Goal: Information Seeking & Learning: Learn about a topic

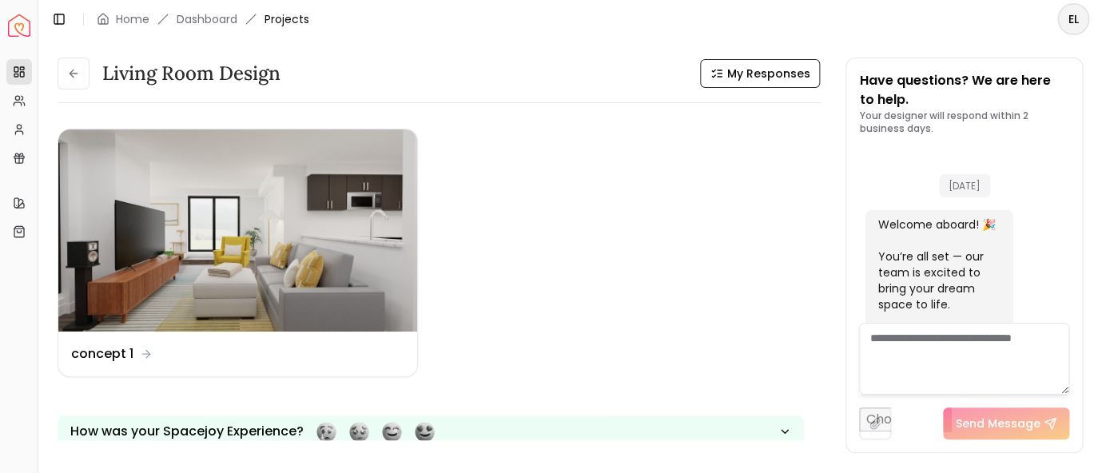
scroll to position [2205, 0]
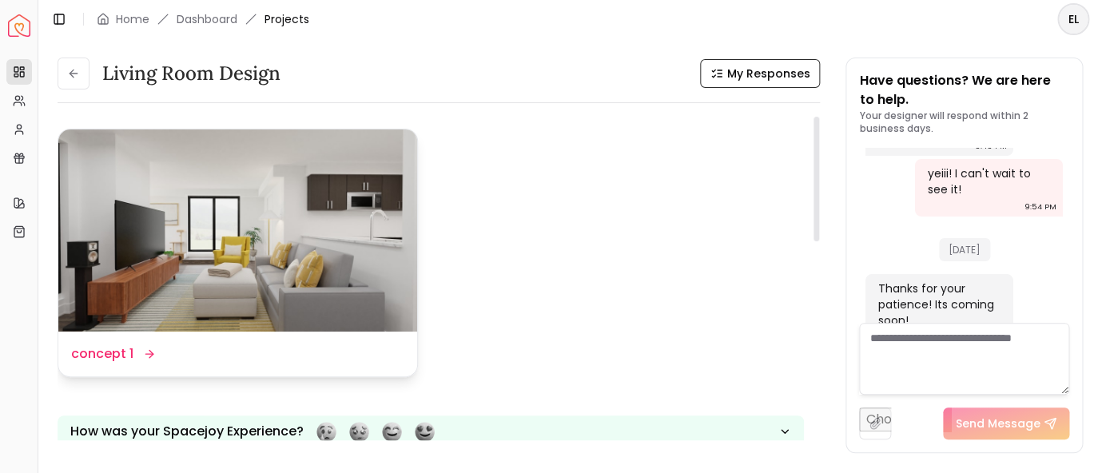
click at [263, 357] on div "Design Name concept 1" at bounding box center [237, 353] width 333 height 19
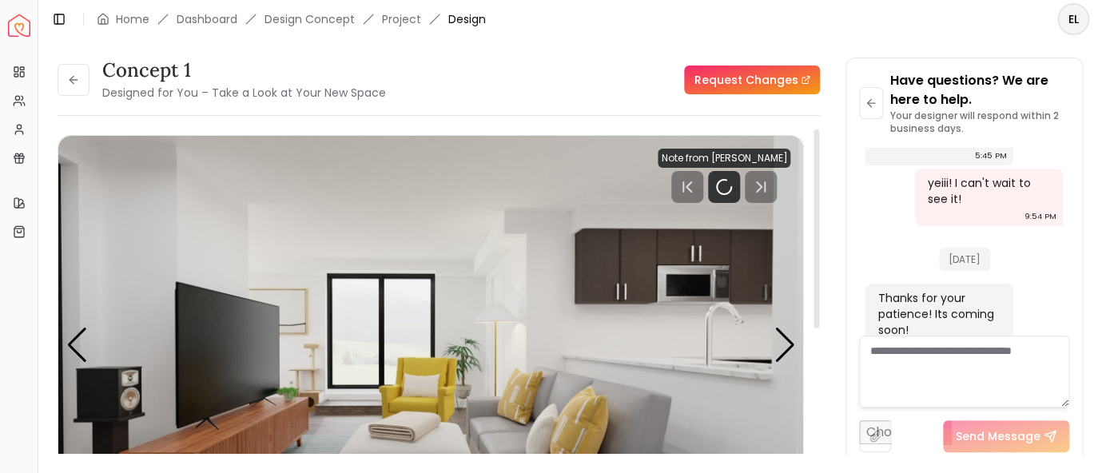
scroll to position [2193, 0]
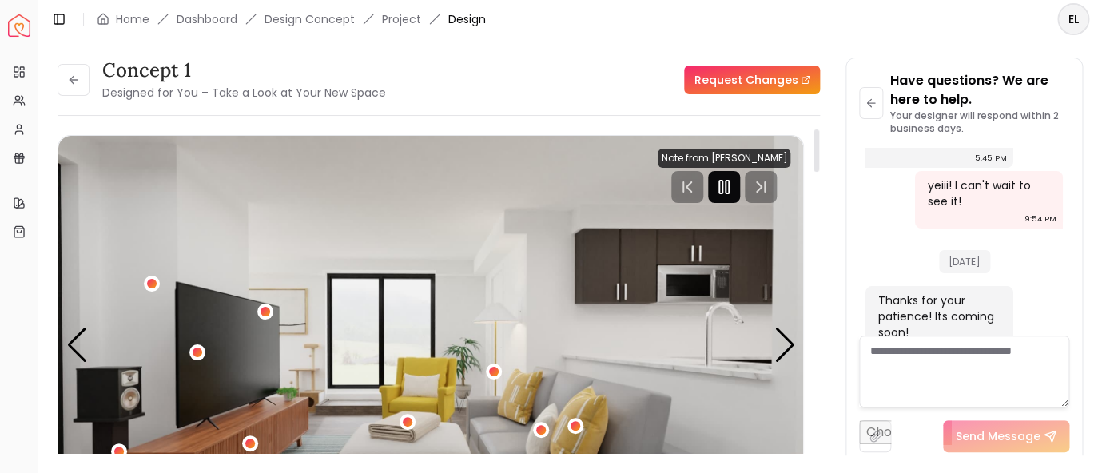
click at [738, 185] on div at bounding box center [724, 187] width 32 height 32
click at [837, 248] on div "concept 1 Designed for You – Take a Look at Your New Space Request Changes conc…" at bounding box center [570, 247] width 1025 height 379
click at [730, 189] on polygon "Play" at bounding box center [724, 187] width 11 height 14
click at [554, 251] on img "1 / 5" at bounding box center [430, 345] width 745 height 419
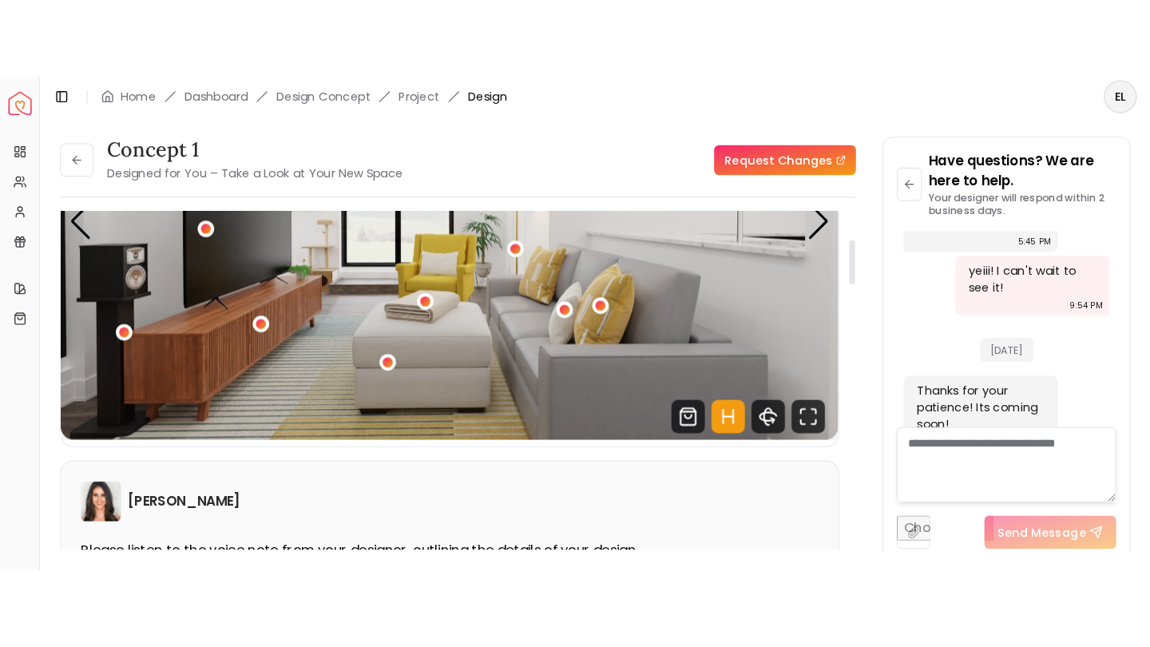
scroll to position [208, 0]
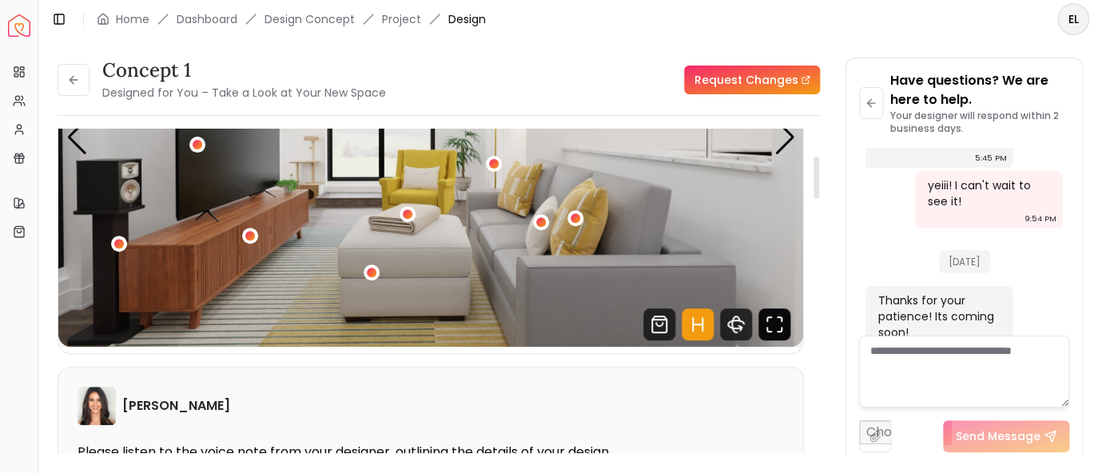
click at [776, 332] on icon "Fullscreen" at bounding box center [774, 324] width 32 height 32
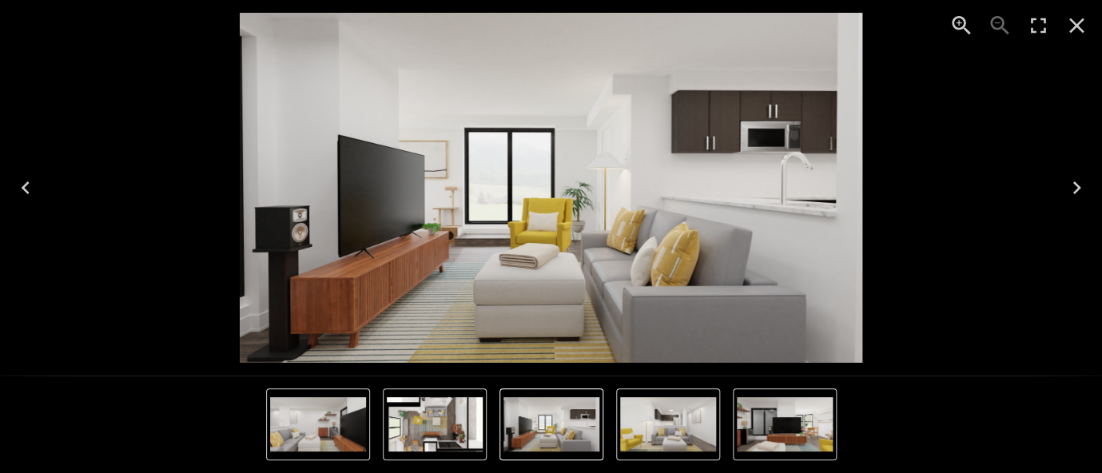
click at [555, 383] on div "Lightbox" at bounding box center [551, 424] width 1102 height 97
click at [694, 195] on img "1 of 5" at bounding box center [551, 188] width 622 height 350
click at [1042, 27] on icon "Enter Fullscreen" at bounding box center [1038, 26] width 26 height 26
click at [1079, 191] on icon "Next" at bounding box center [1076, 188] width 26 height 26
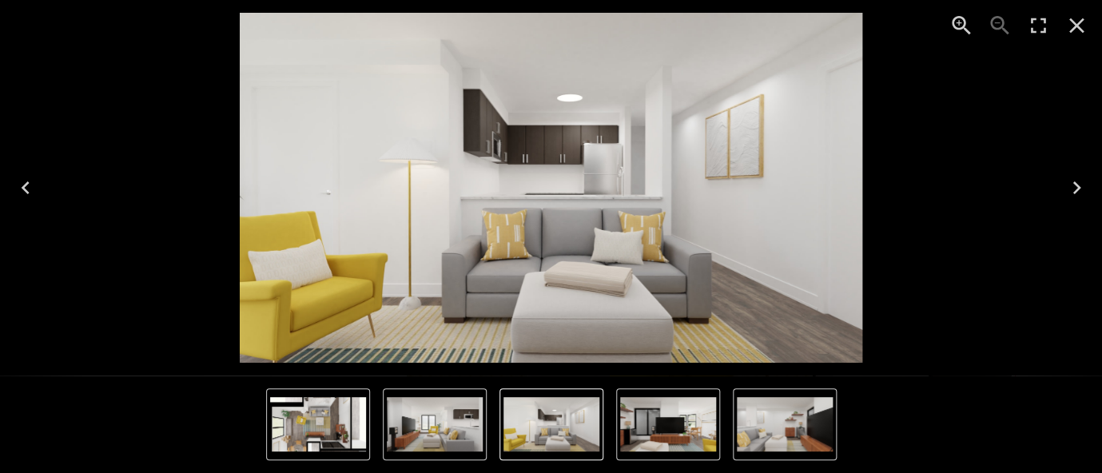
click at [1079, 191] on icon "Next" at bounding box center [1076, 188] width 26 height 26
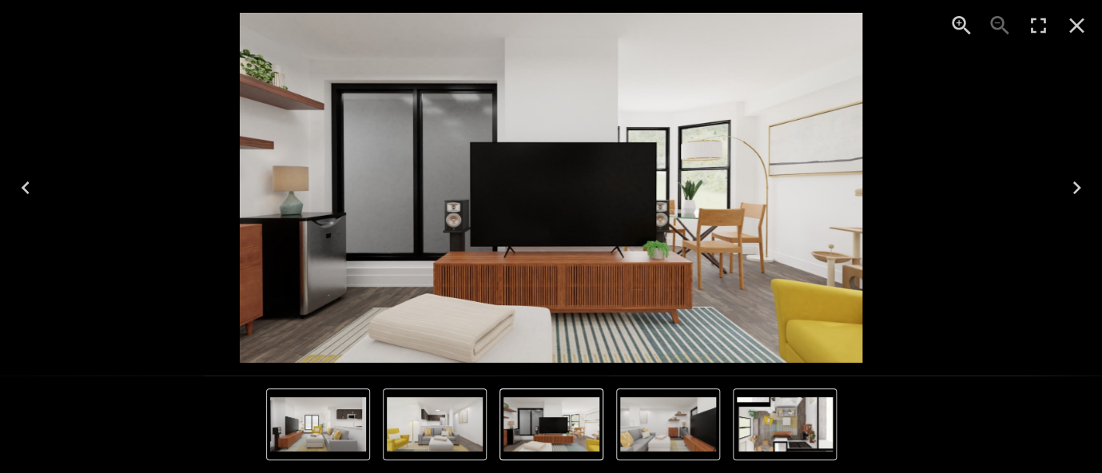
click at [1079, 191] on icon "Next" at bounding box center [1076, 188] width 26 height 26
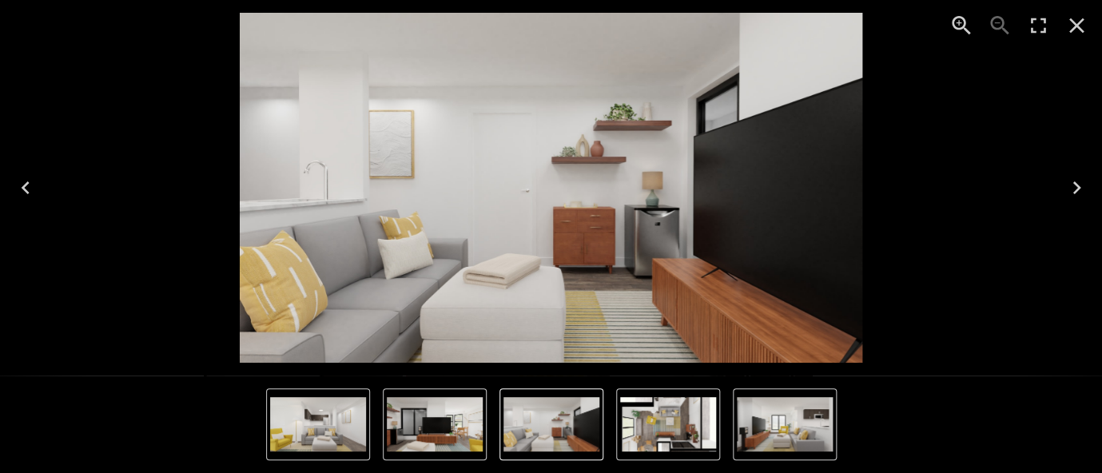
click at [1079, 191] on icon "Next" at bounding box center [1076, 188] width 26 height 26
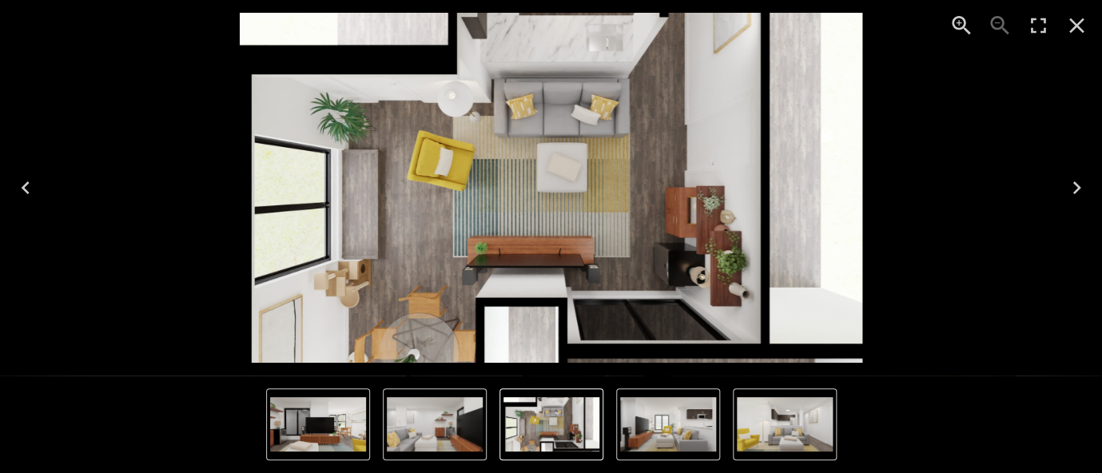
click at [1079, 191] on icon "Next" at bounding box center [1076, 188] width 26 height 26
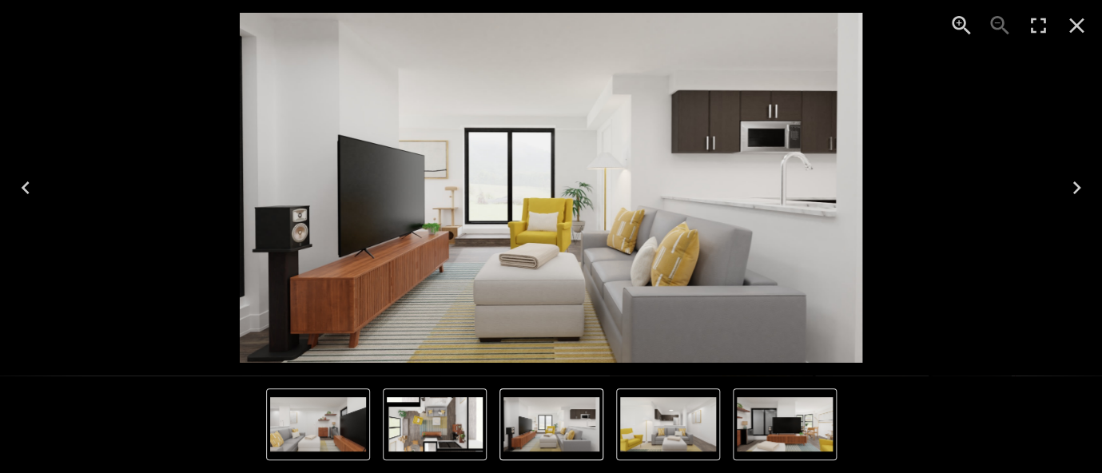
click at [1079, 191] on icon "Next" at bounding box center [1076, 188] width 26 height 26
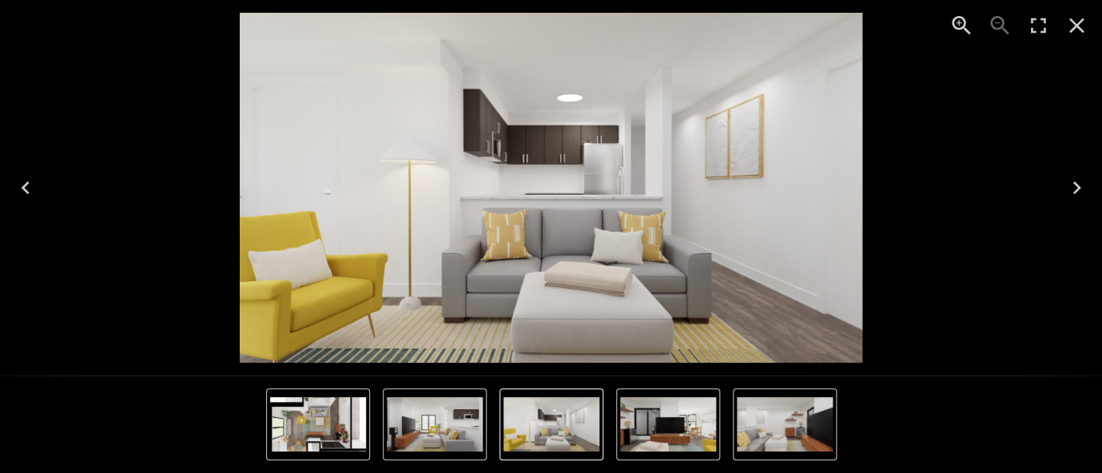
click at [1079, 191] on icon "Next" at bounding box center [1076, 188] width 26 height 26
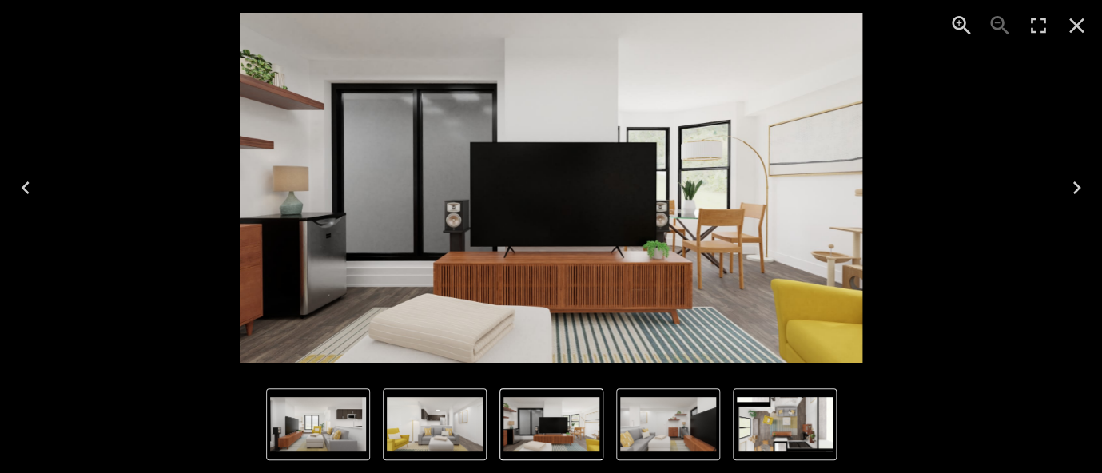
click at [1079, 191] on icon "Next" at bounding box center [1076, 188] width 26 height 26
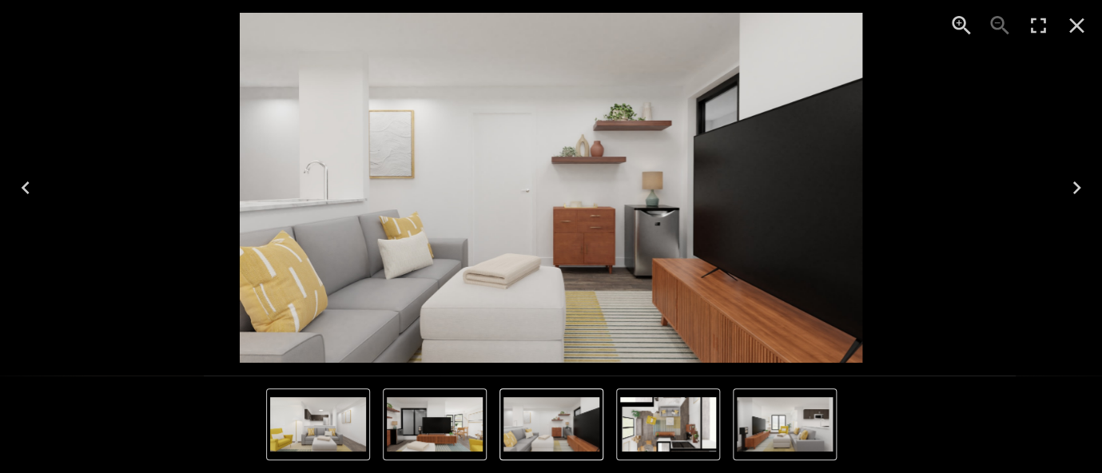
click at [1079, 191] on icon "Next" at bounding box center [1076, 188] width 26 height 26
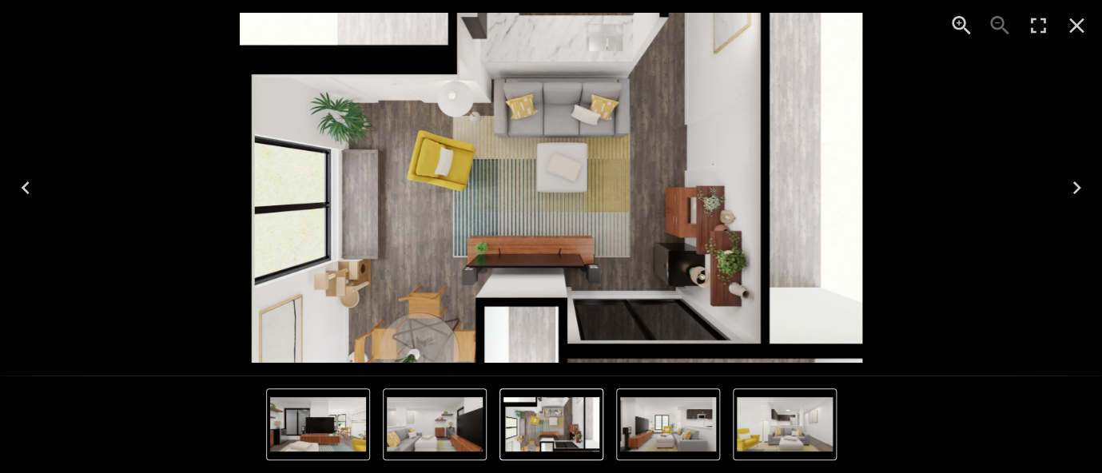
click at [1079, 191] on icon "Next" at bounding box center [1076, 188] width 26 height 26
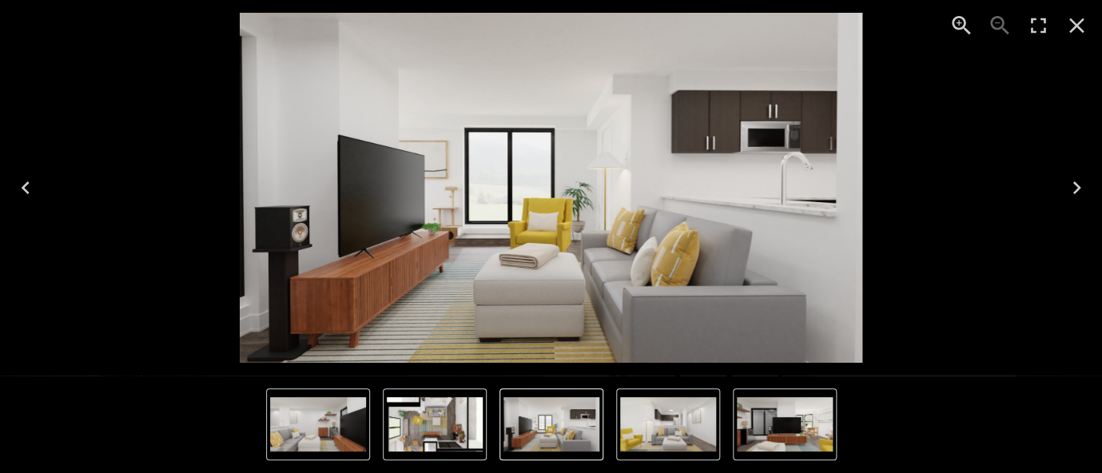
click at [1079, 191] on icon "Next" at bounding box center [1076, 188] width 26 height 26
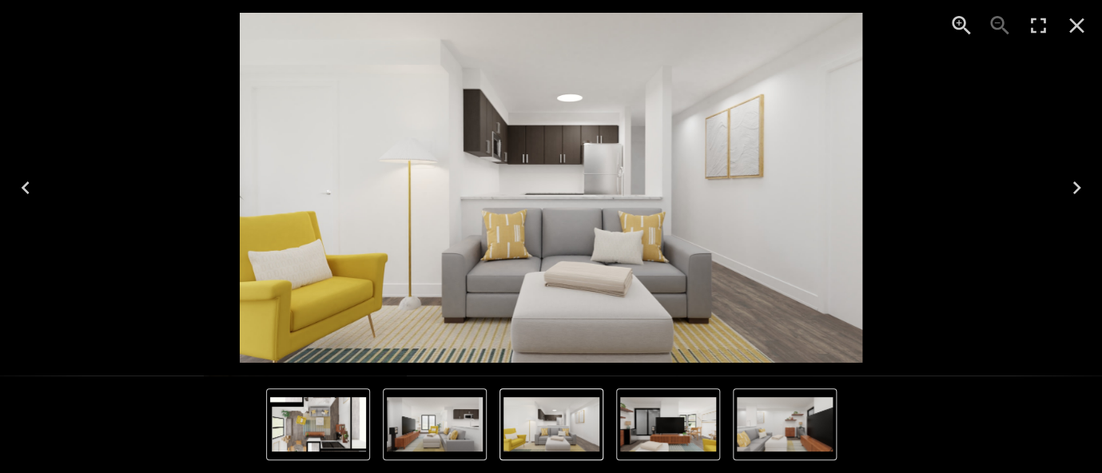
click at [1079, 191] on icon "Next" at bounding box center [1076, 188] width 26 height 26
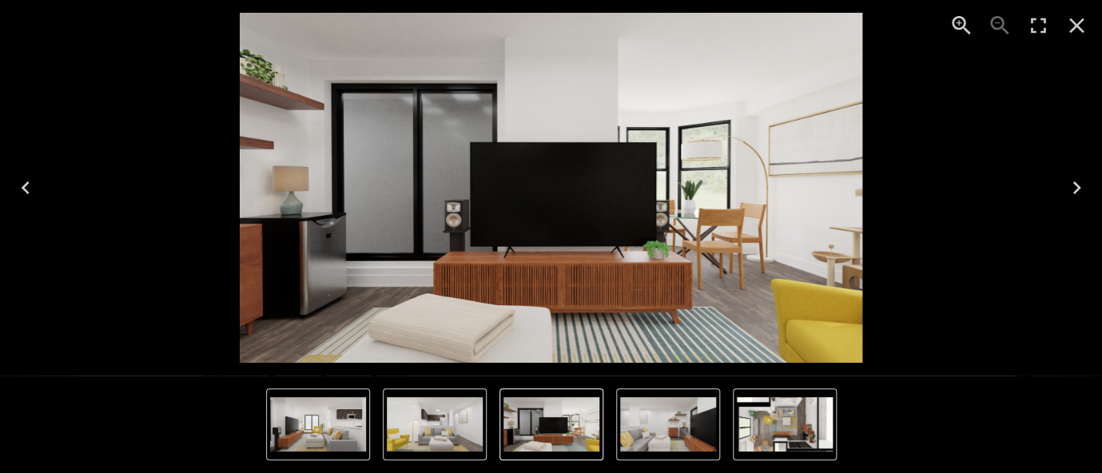
click at [1079, 191] on icon "Next" at bounding box center [1076, 188] width 26 height 26
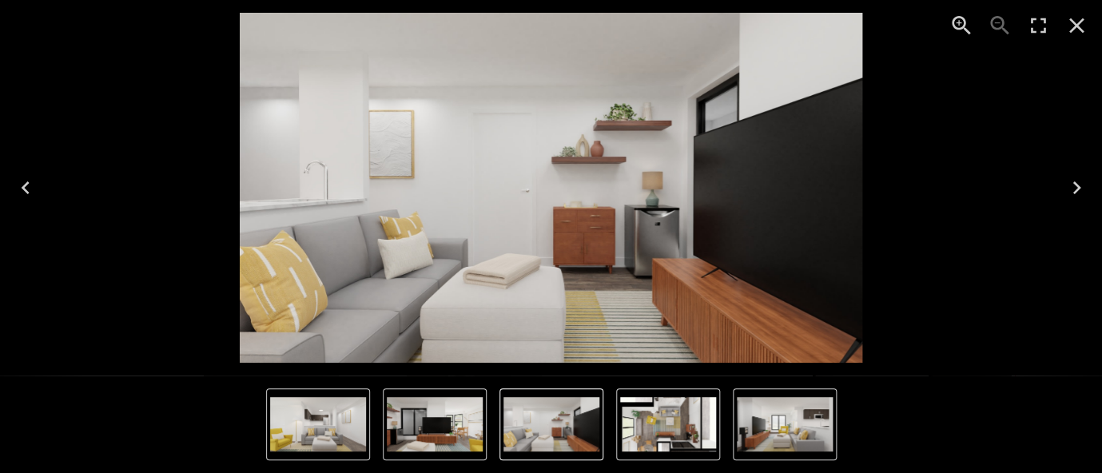
click at [1077, 190] on icon "Next" at bounding box center [1076, 187] width 8 height 13
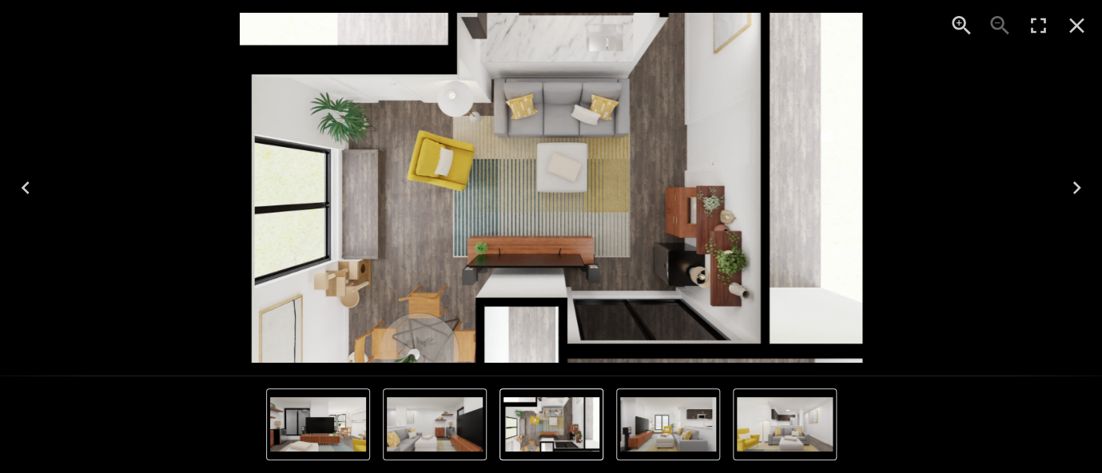
click at [1077, 190] on icon "Next" at bounding box center [1076, 187] width 8 height 13
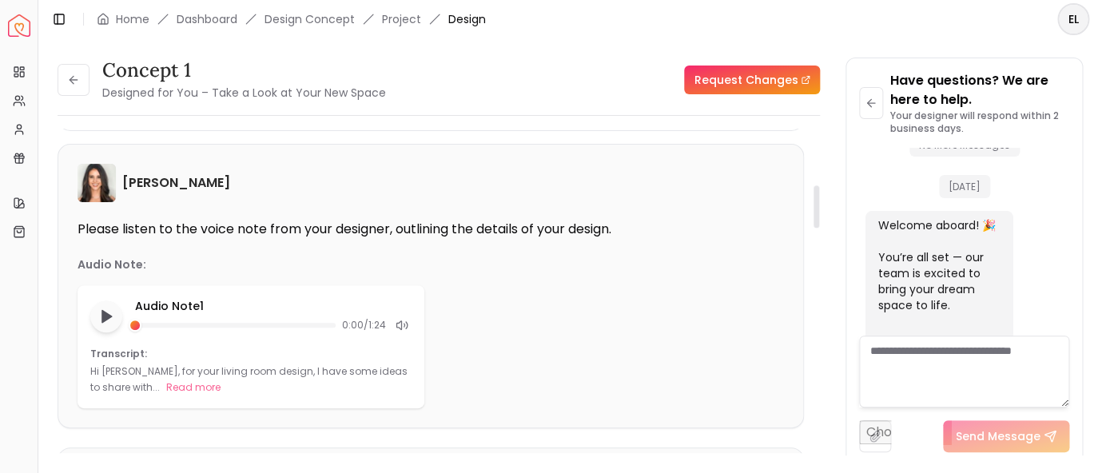
scroll to position [431, 0]
click at [166, 391] on button "Read more" at bounding box center [193, 387] width 54 height 16
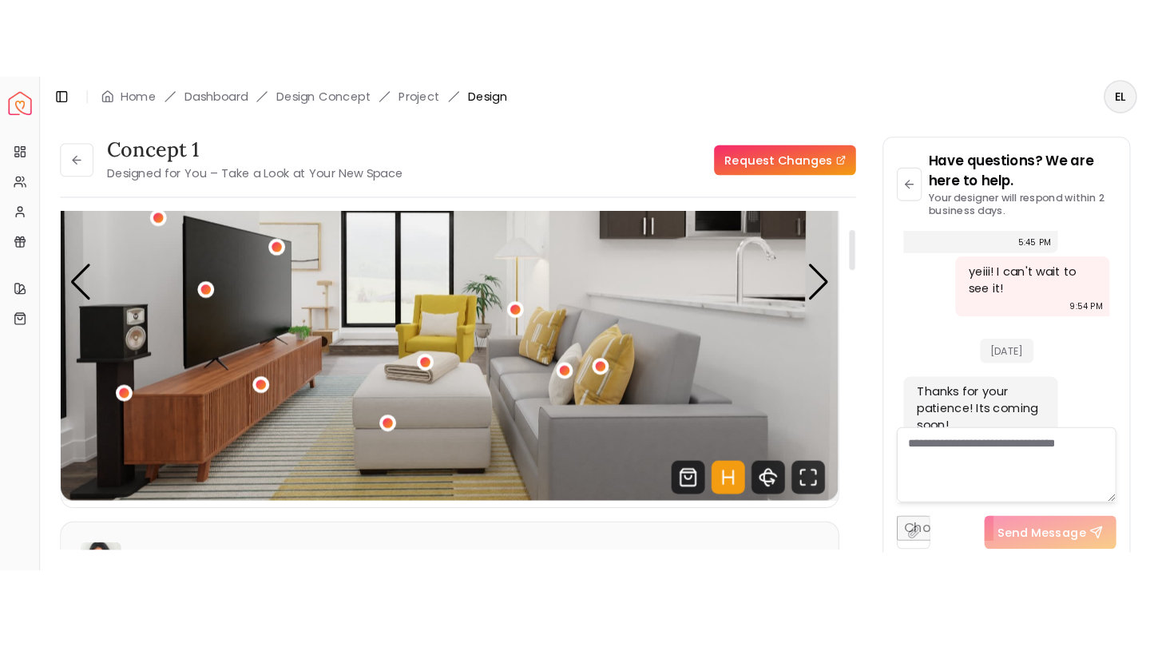
scroll to position [146, 0]
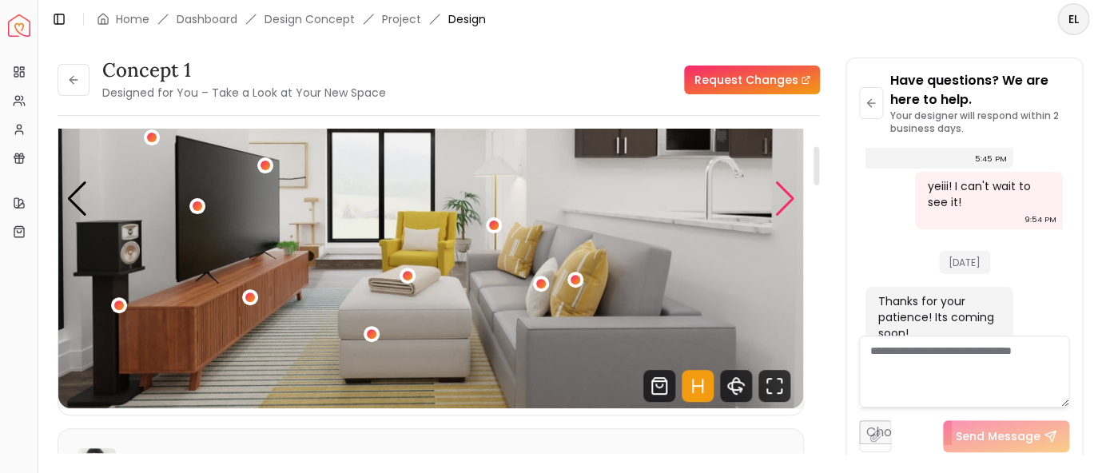
click at [790, 206] on div "Next slide" at bounding box center [784, 198] width 22 height 35
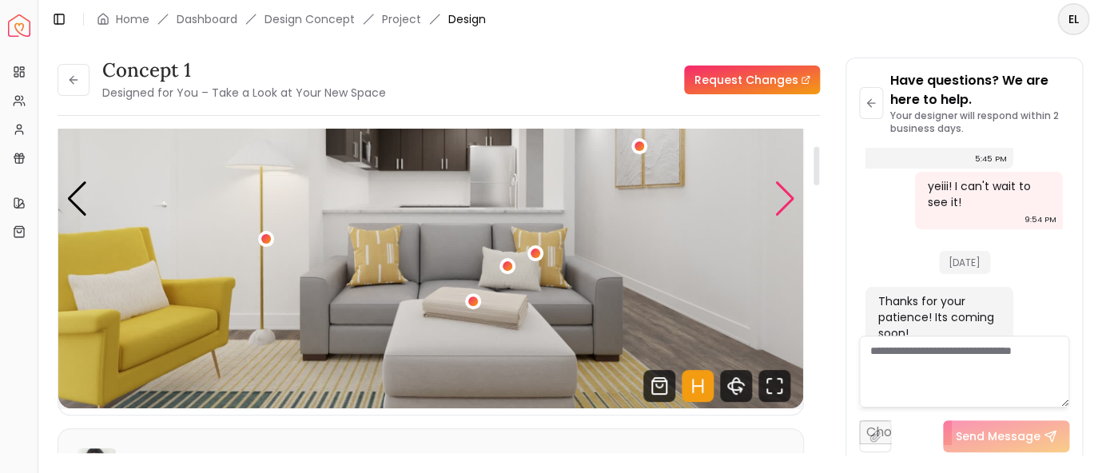
click at [779, 205] on div "Next slide" at bounding box center [784, 198] width 22 height 35
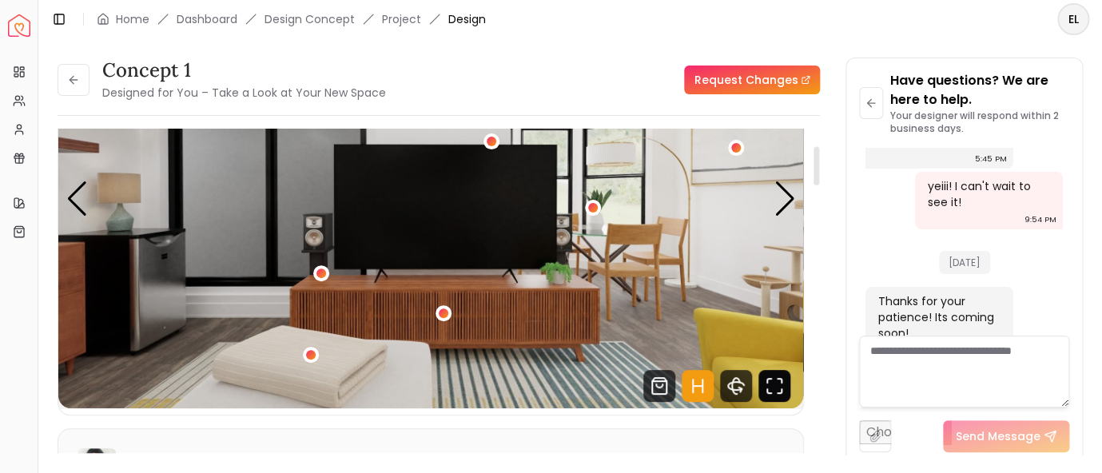
click at [771, 376] on icon "Fullscreen" at bounding box center [774, 386] width 32 height 32
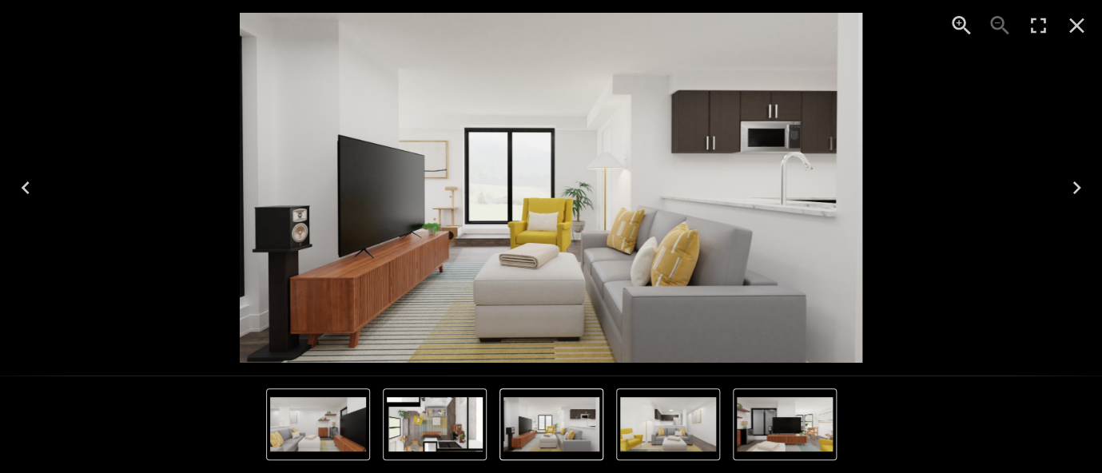
click at [1080, 186] on icon "Next" at bounding box center [1076, 188] width 26 height 26
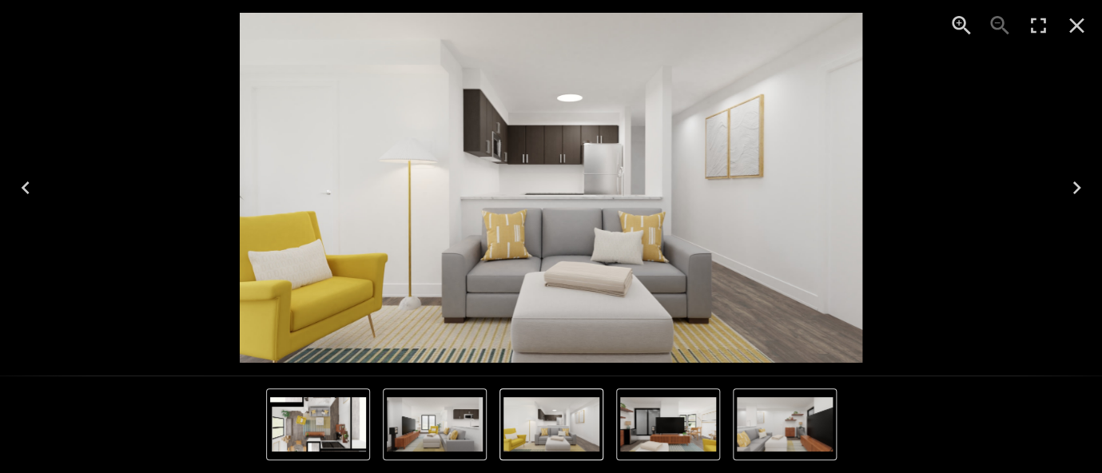
click at [1080, 186] on icon "Next" at bounding box center [1076, 188] width 26 height 26
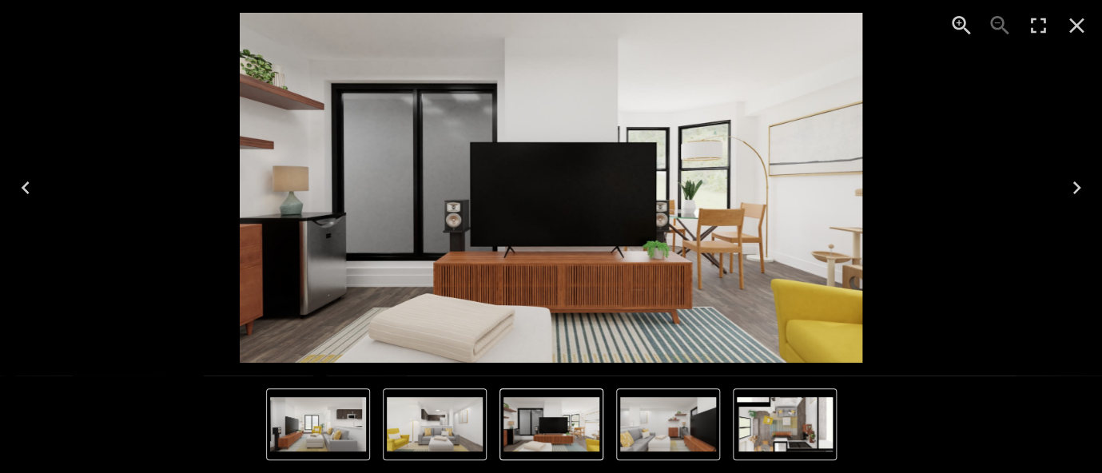
click at [1080, 186] on icon "Next" at bounding box center [1076, 188] width 26 height 26
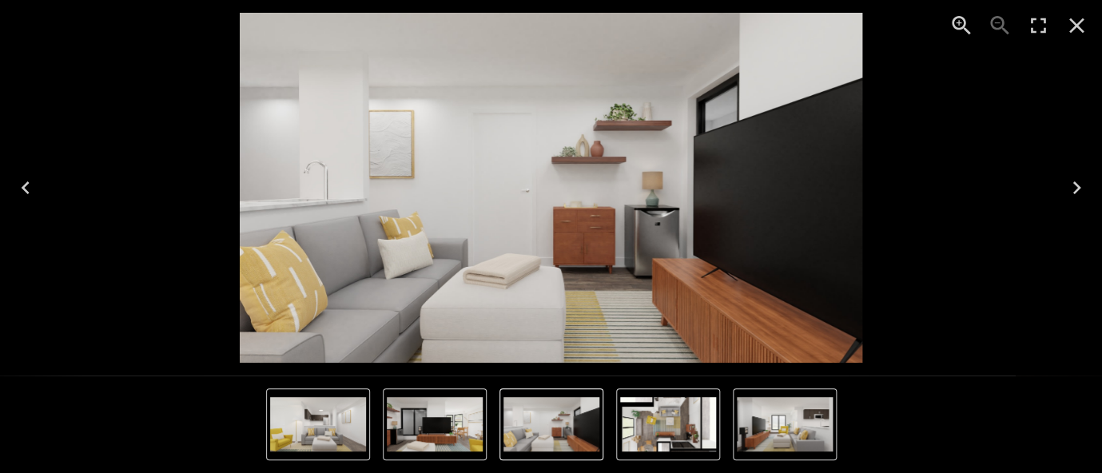
click at [1080, 186] on icon "Next" at bounding box center [1076, 188] width 26 height 26
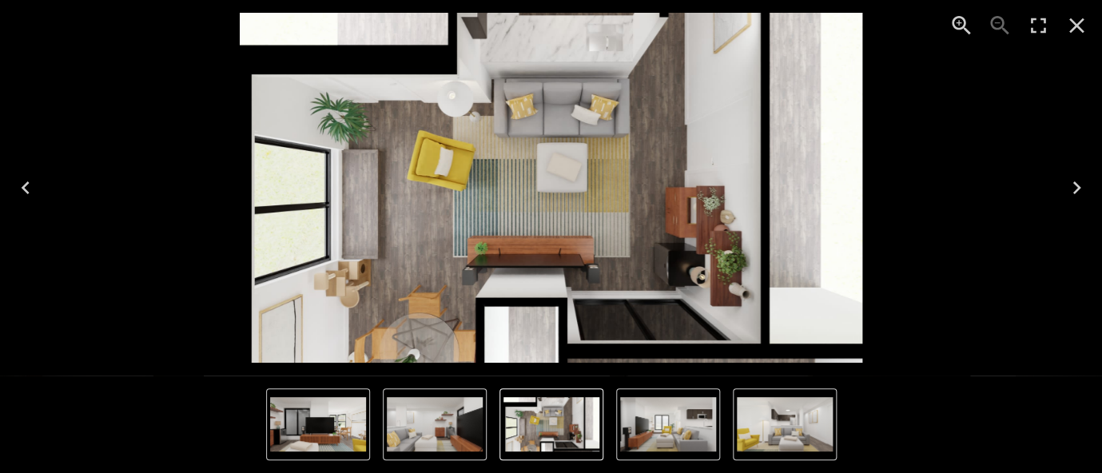
click at [1079, 191] on icon "Next" at bounding box center [1076, 188] width 26 height 26
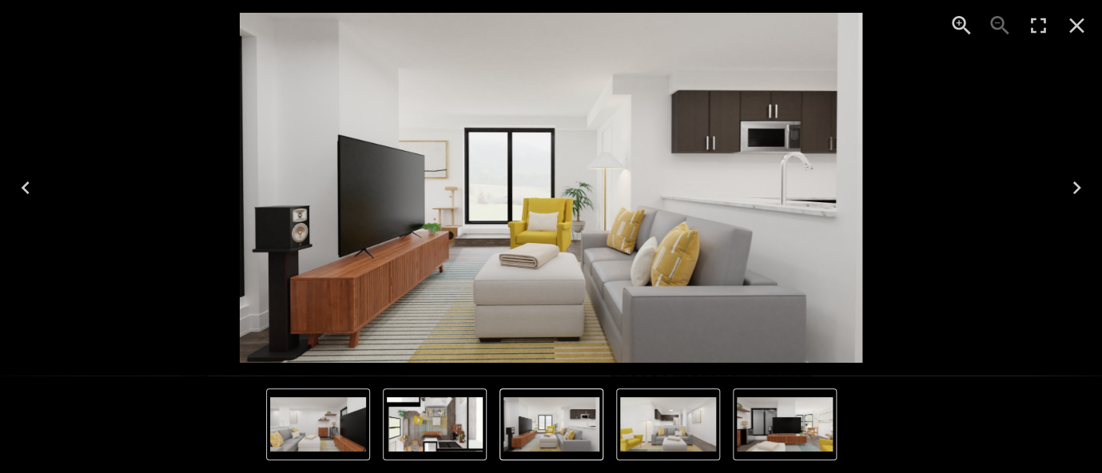
click at [1079, 191] on icon "Next" at bounding box center [1076, 188] width 26 height 26
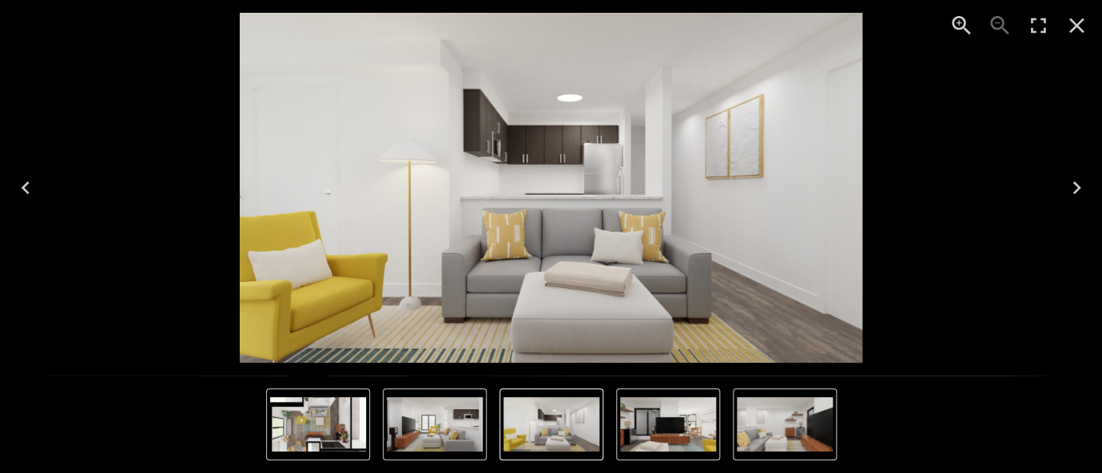
click at [1079, 193] on icon "Next" at bounding box center [1076, 188] width 26 height 26
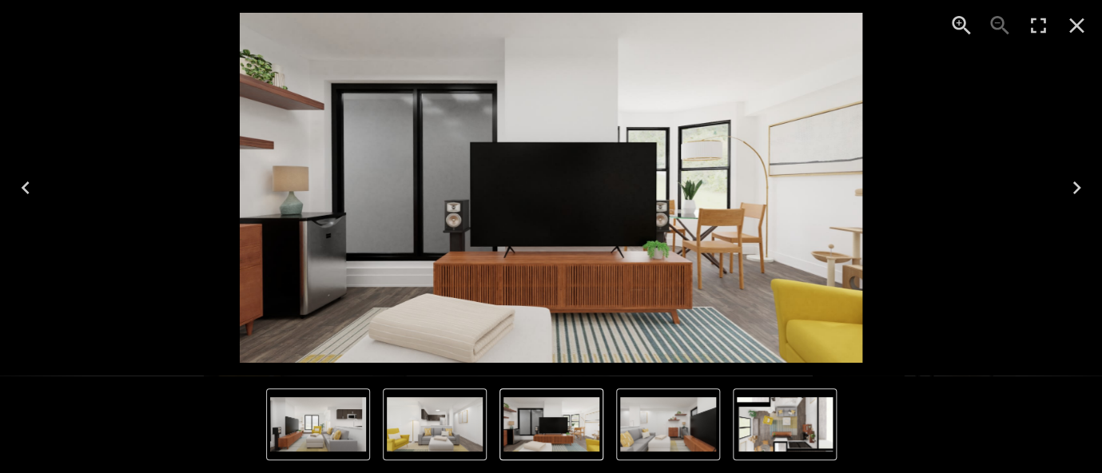
click at [1079, 193] on icon "Next" at bounding box center [1076, 188] width 26 height 26
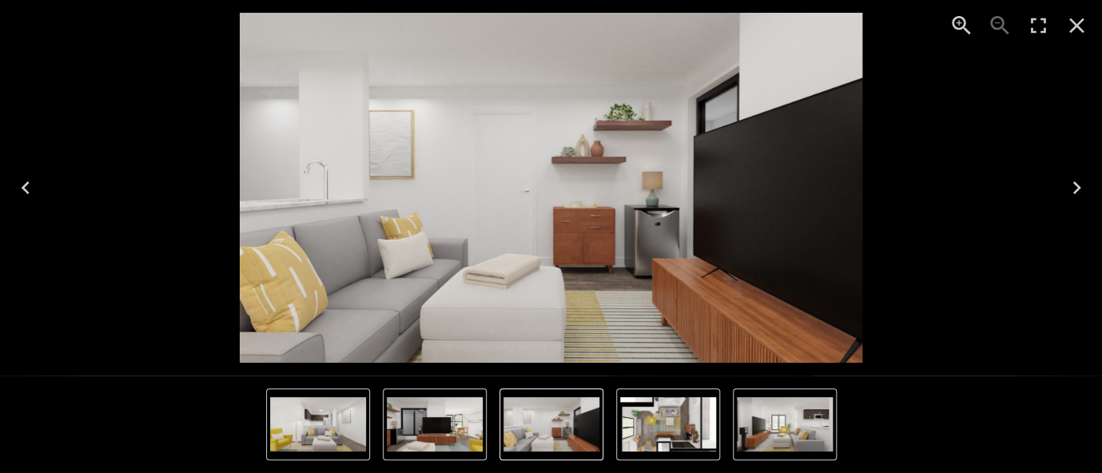
click at [1079, 193] on icon "Next" at bounding box center [1076, 188] width 26 height 26
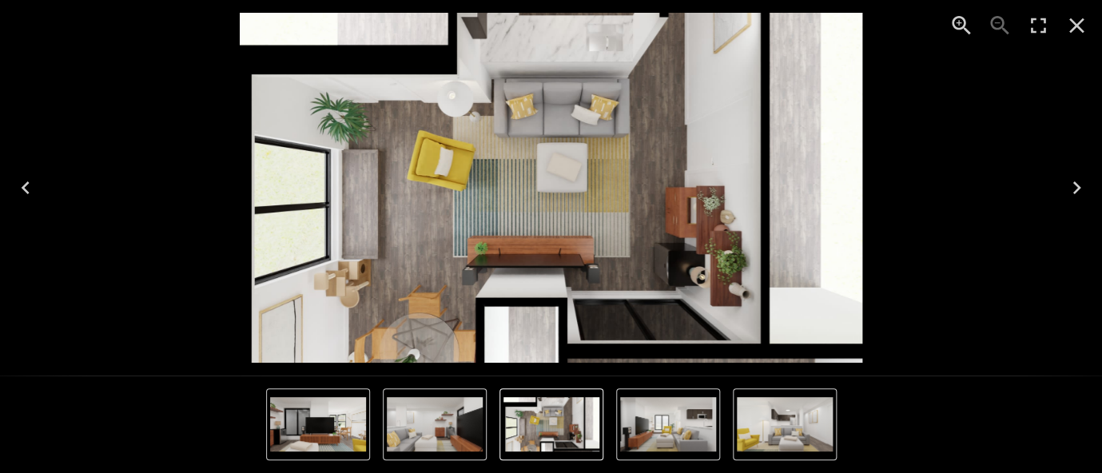
click at [1079, 193] on icon "Next" at bounding box center [1076, 188] width 26 height 26
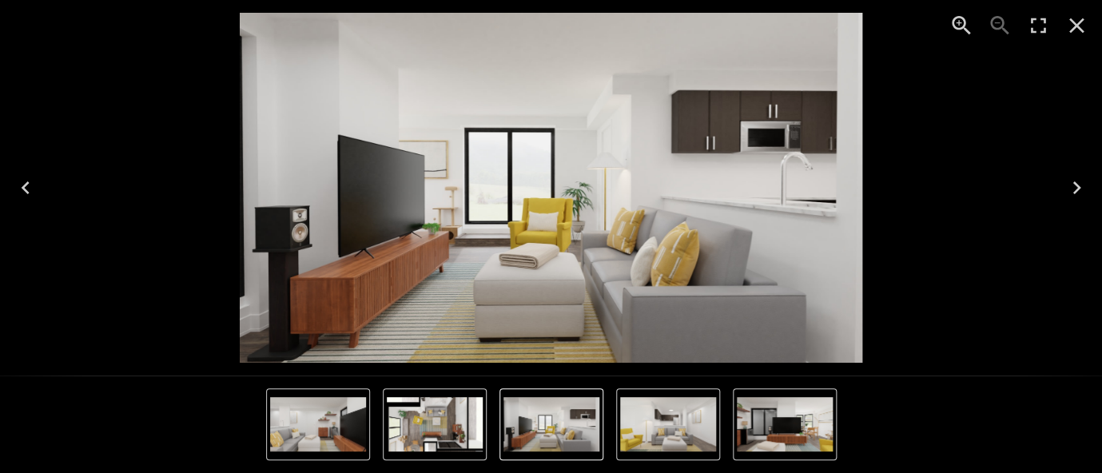
click at [1079, 193] on icon "Next" at bounding box center [1076, 188] width 26 height 26
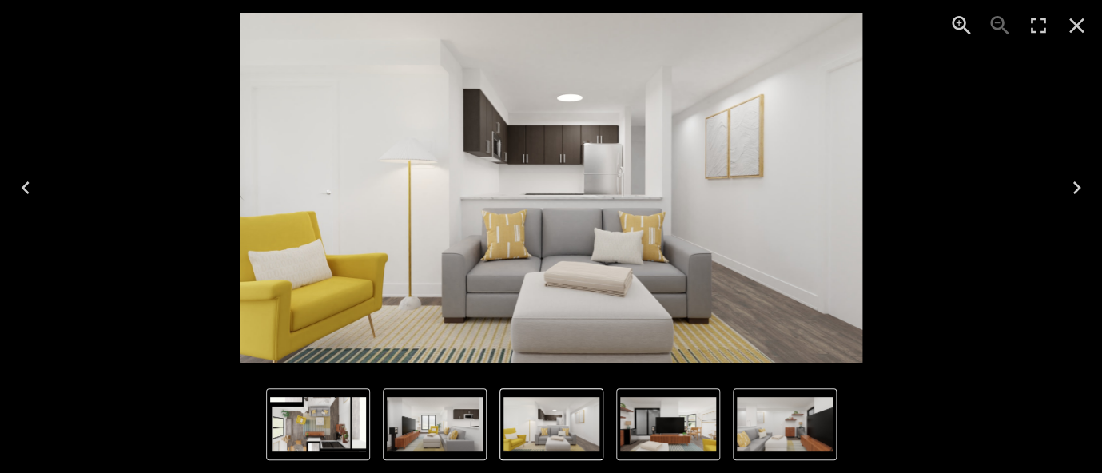
click at [1079, 193] on icon "Next" at bounding box center [1076, 188] width 26 height 26
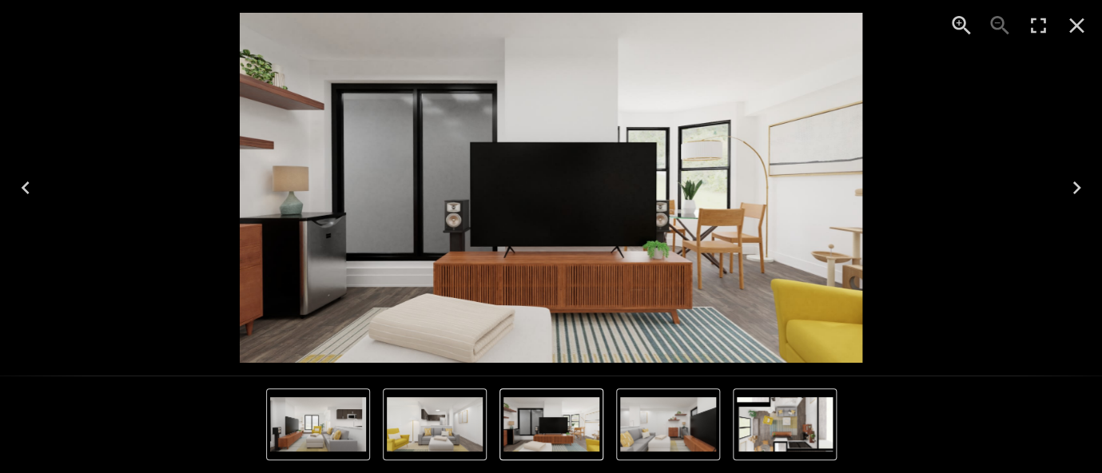
click at [1079, 193] on icon "Next" at bounding box center [1076, 188] width 26 height 26
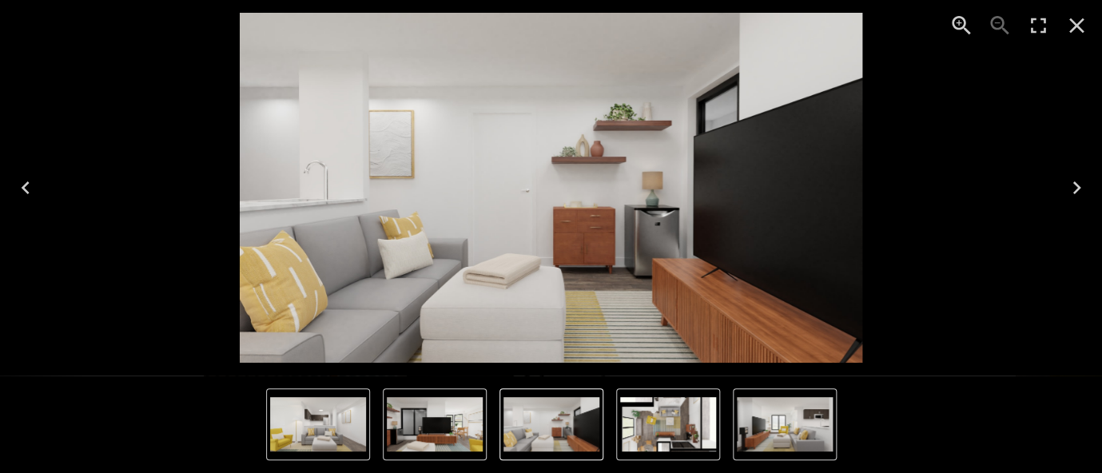
click at [1079, 193] on icon "Next" at bounding box center [1076, 188] width 26 height 26
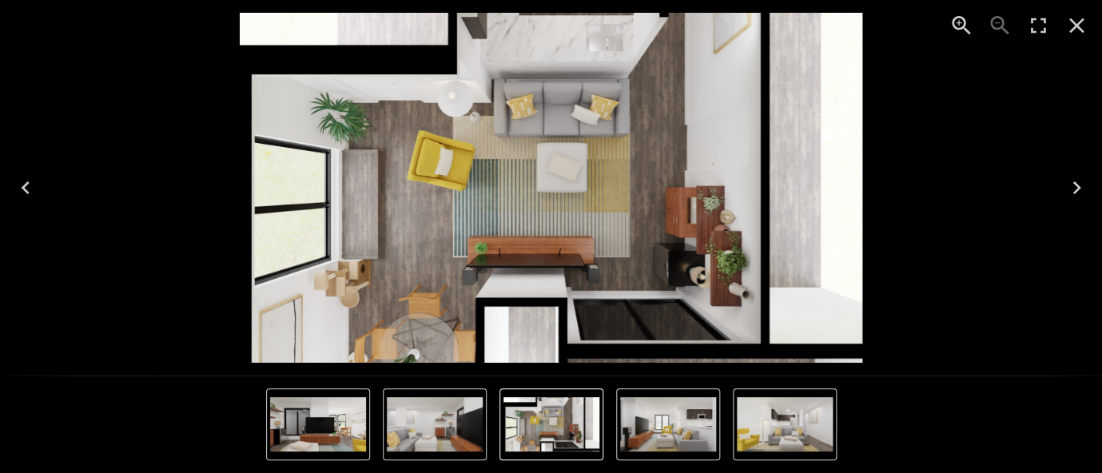
click at [1082, 201] on button "Next" at bounding box center [1076, 188] width 51 height 64
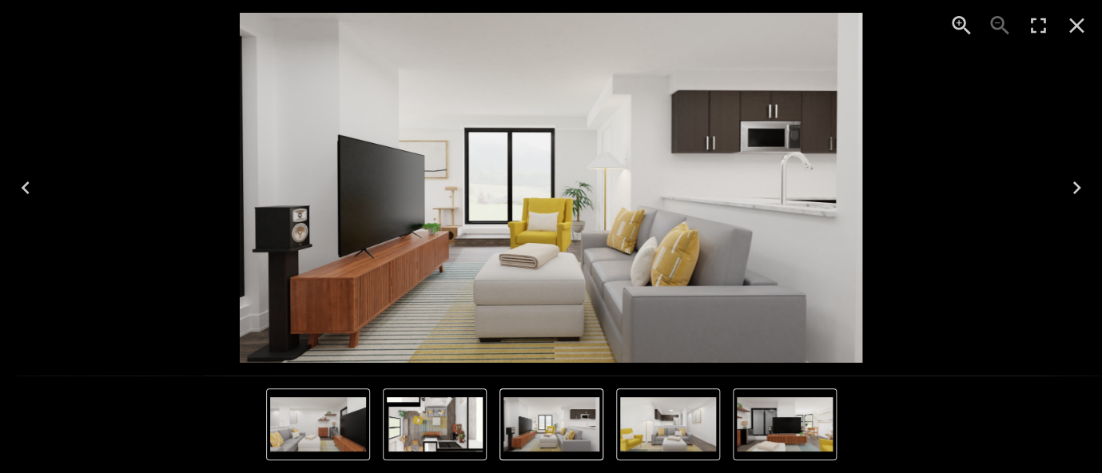
click at [1082, 201] on button "Next" at bounding box center [1076, 188] width 51 height 64
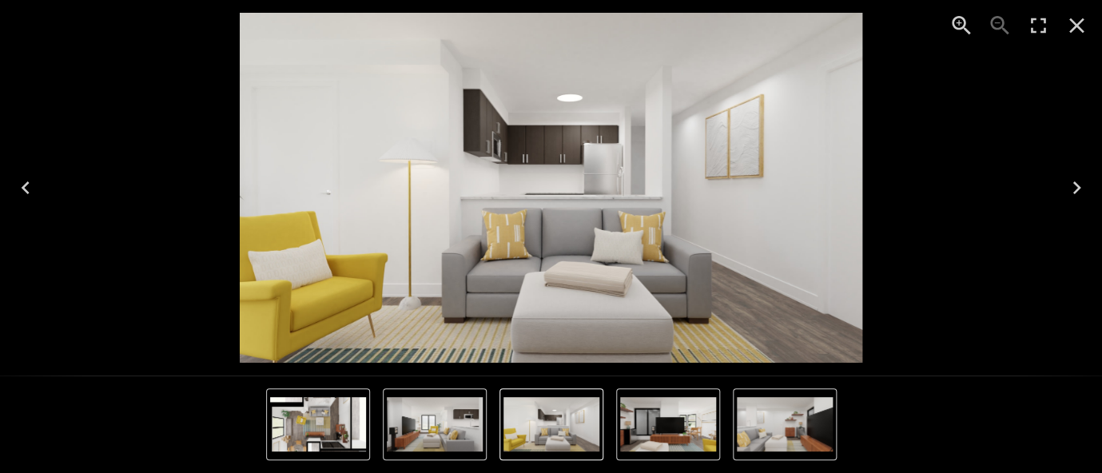
click at [1082, 201] on button "Next" at bounding box center [1076, 188] width 51 height 64
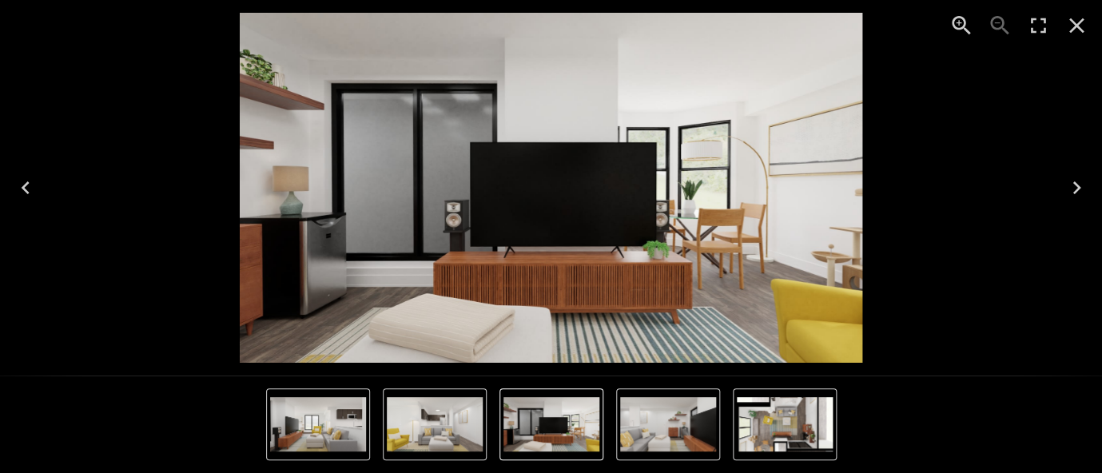
click at [1082, 201] on button "Next" at bounding box center [1076, 188] width 51 height 64
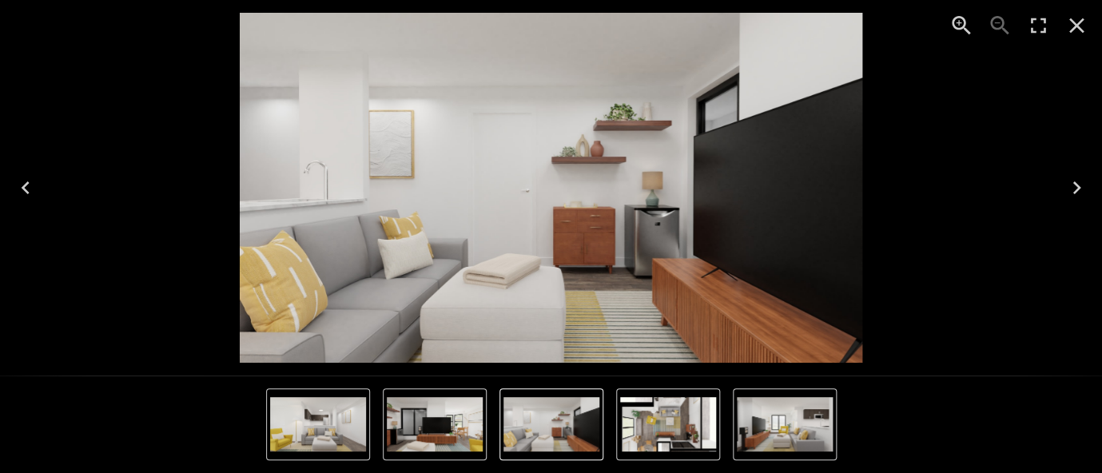
click at [1082, 201] on button "Next" at bounding box center [1076, 188] width 51 height 64
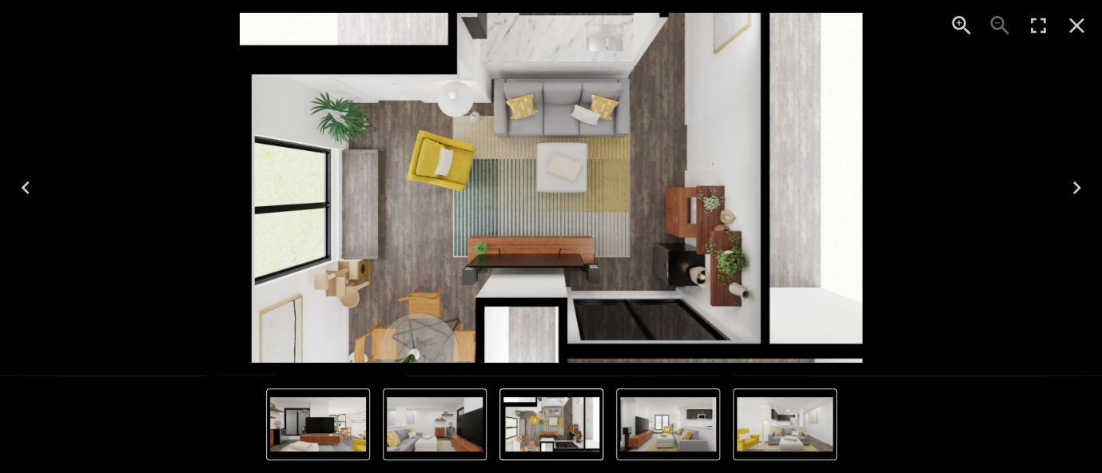
click at [1082, 201] on button "Next" at bounding box center [1076, 188] width 51 height 64
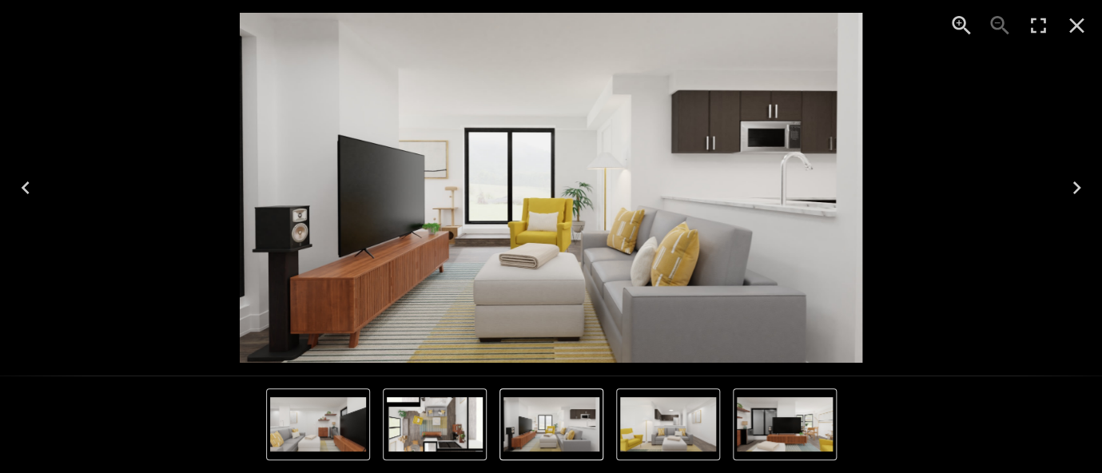
click at [1082, 201] on button "Next" at bounding box center [1076, 188] width 51 height 64
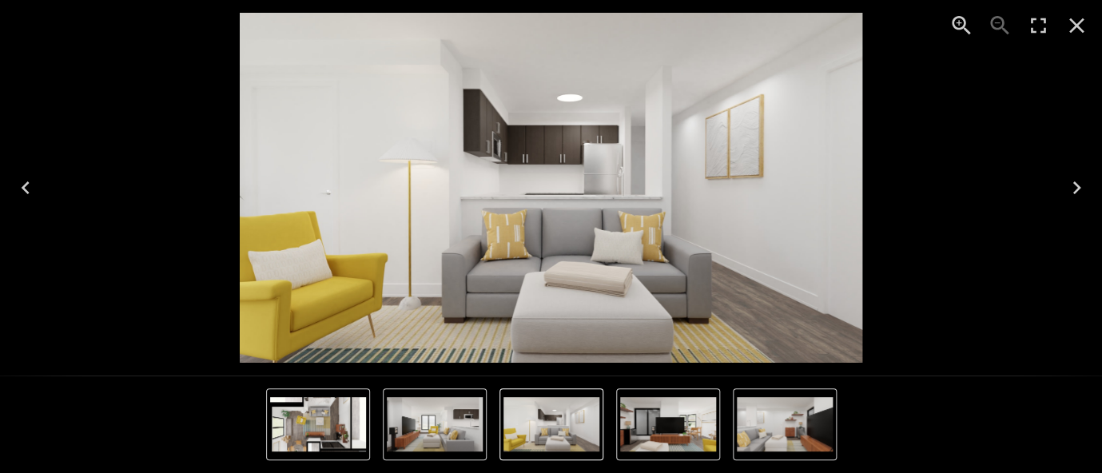
click at [1082, 201] on button "Next" at bounding box center [1076, 188] width 51 height 64
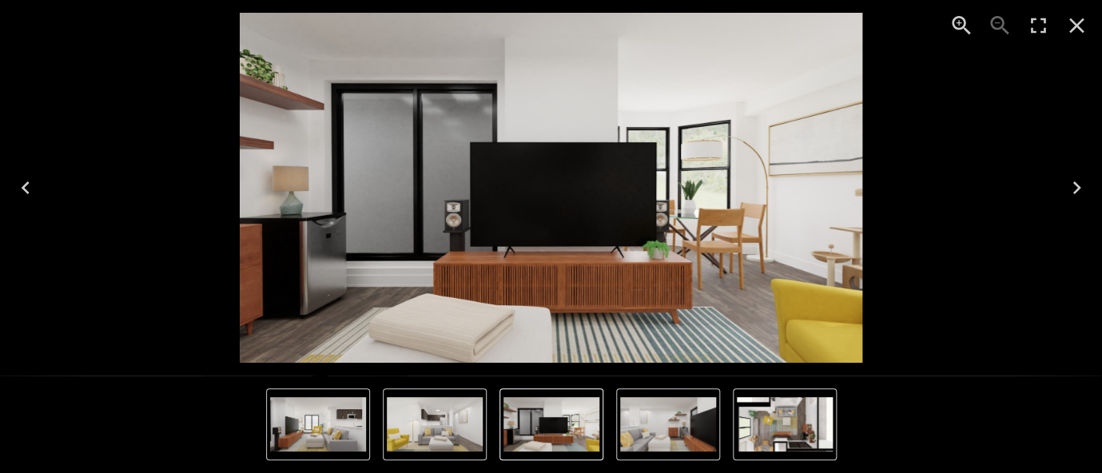
click at [1082, 201] on button "Next" at bounding box center [1076, 188] width 51 height 64
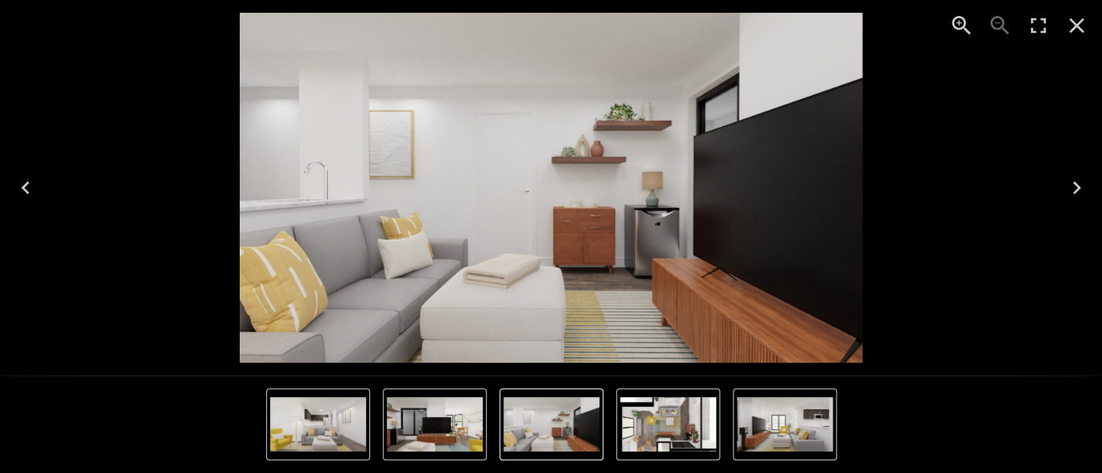
click at [1082, 201] on button "Next" at bounding box center [1076, 188] width 51 height 64
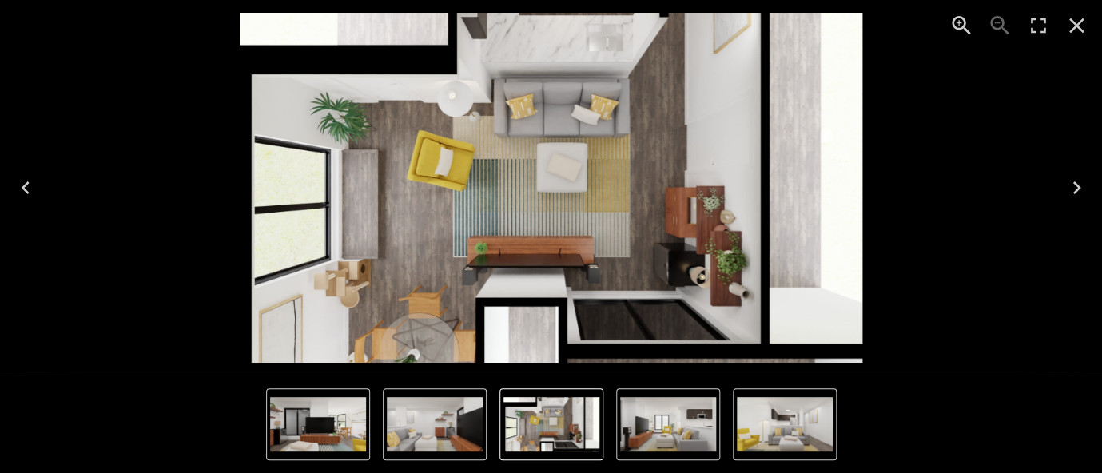
click at [1082, 201] on button "Next" at bounding box center [1076, 188] width 51 height 64
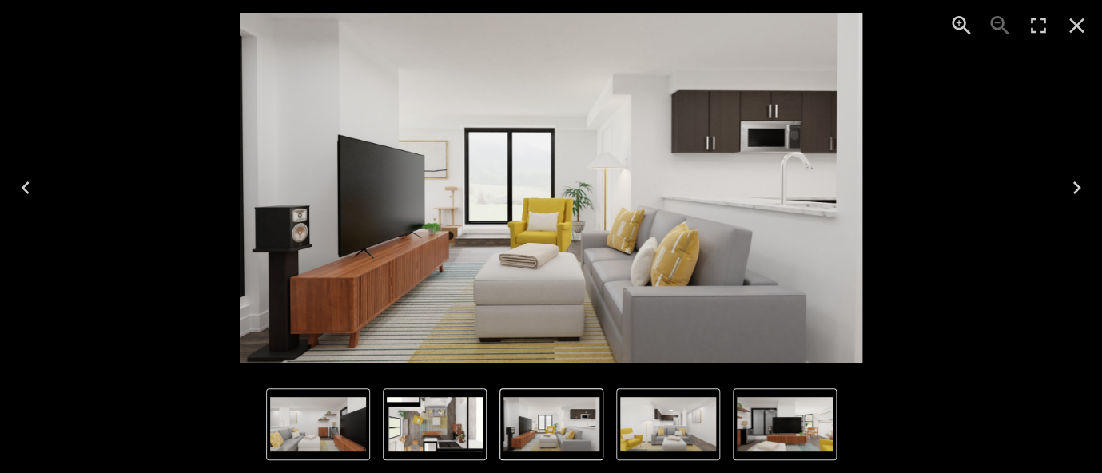
click at [1082, 201] on button "Next" at bounding box center [1076, 188] width 51 height 64
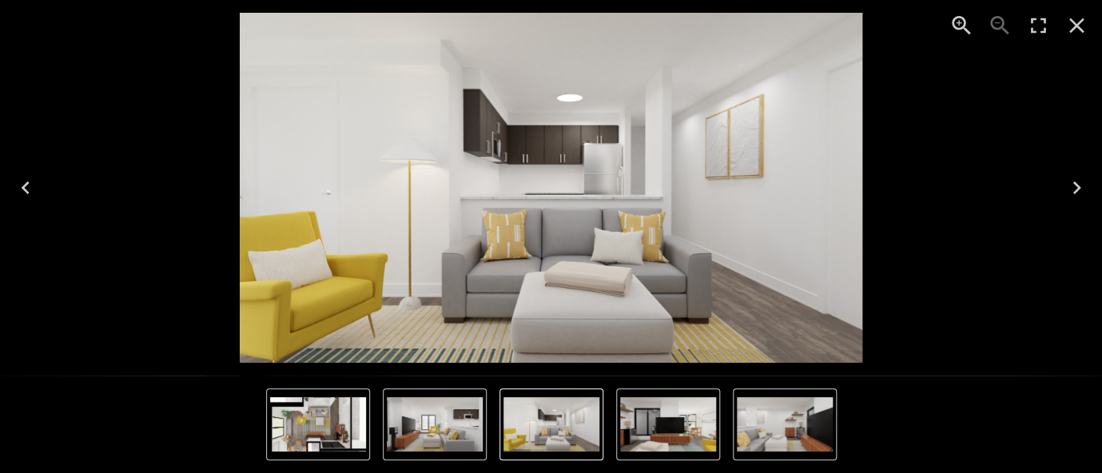
click at [1082, 201] on button "Next" at bounding box center [1076, 188] width 51 height 64
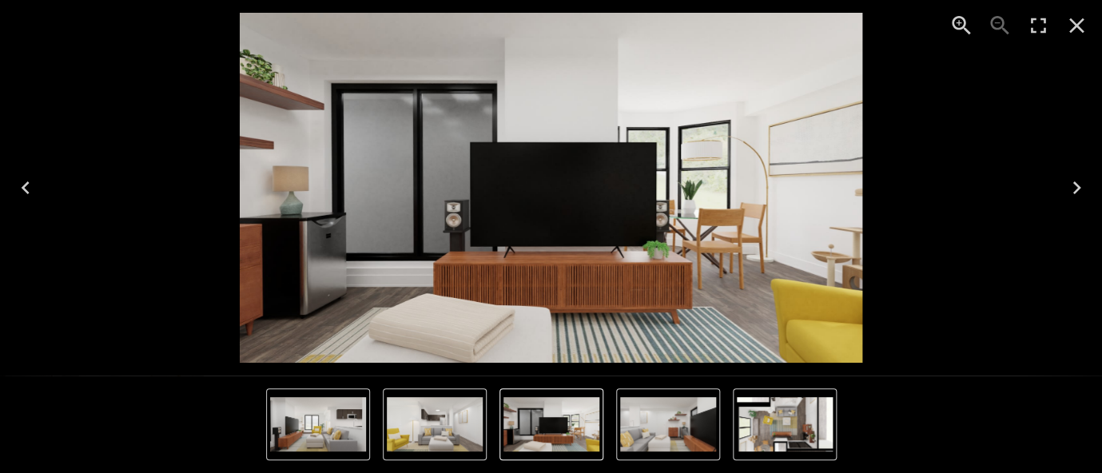
click at [1082, 201] on button "Next" at bounding box center [1076, 188] width 51 height 64
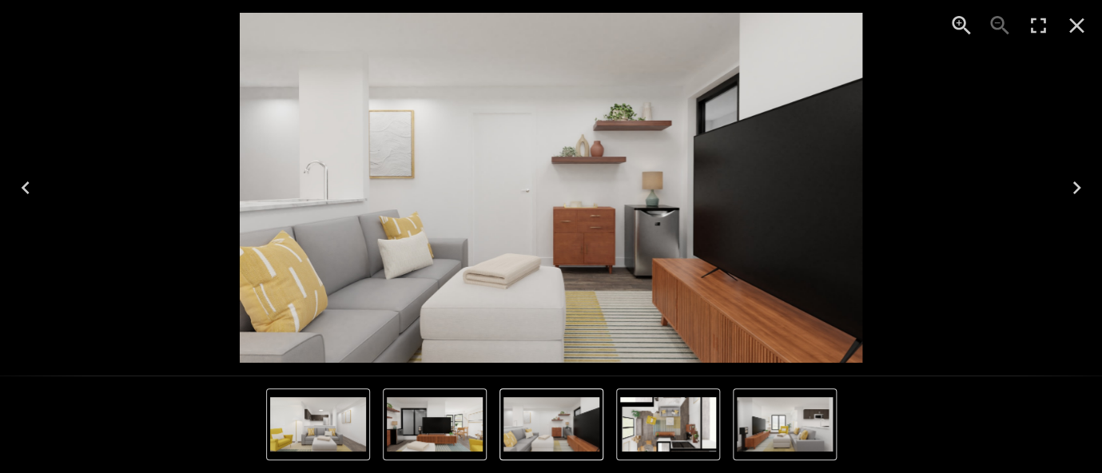
click at [1082, 201] on button "Next" at bounding box center [1076, 188] width 51 height 64
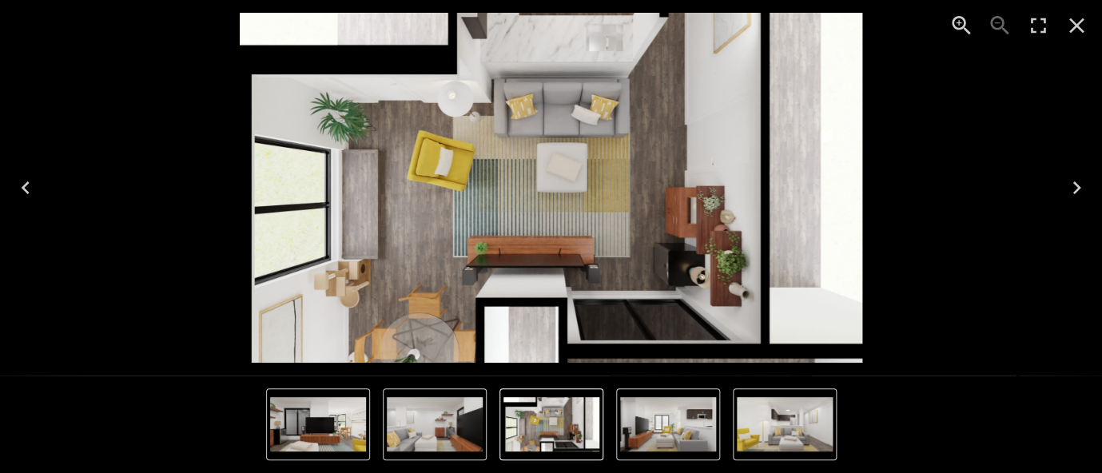
click at [1082, 201] on button "Next" at bounding box center [1076, 188] width 51 height 64
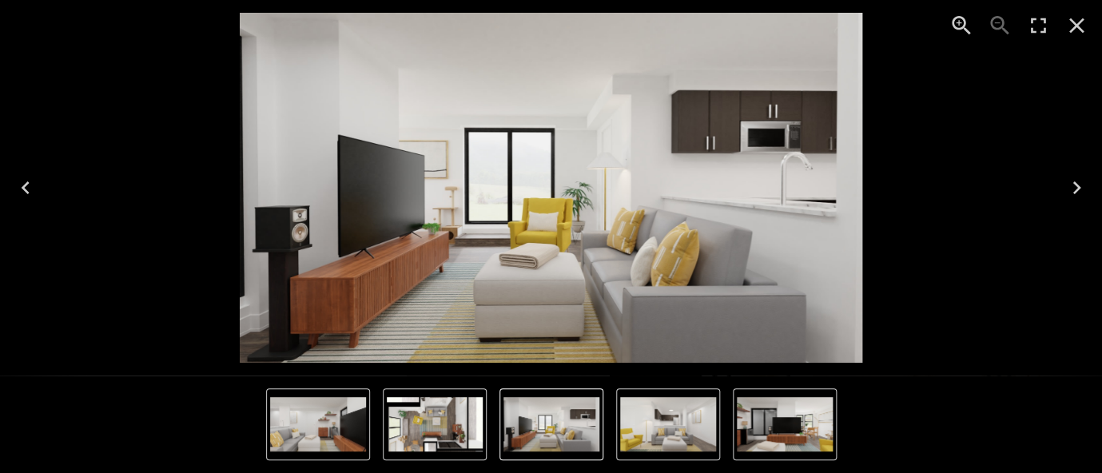
click at [1082, 201] on button "Next" at bounding box center [1076, 188] width 51 height 64
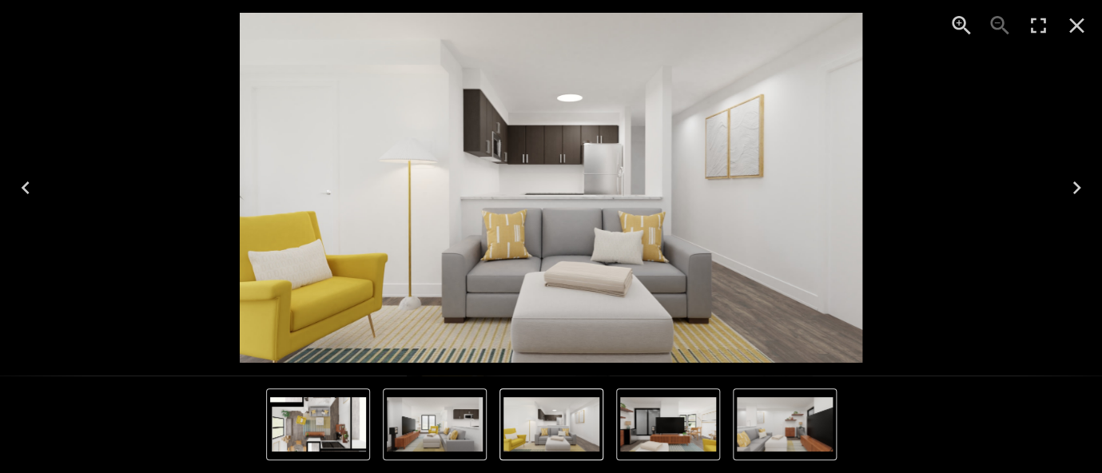
click at [1082, 201] on button "Next" at bounding box center [1076, 188] width 51 height 64
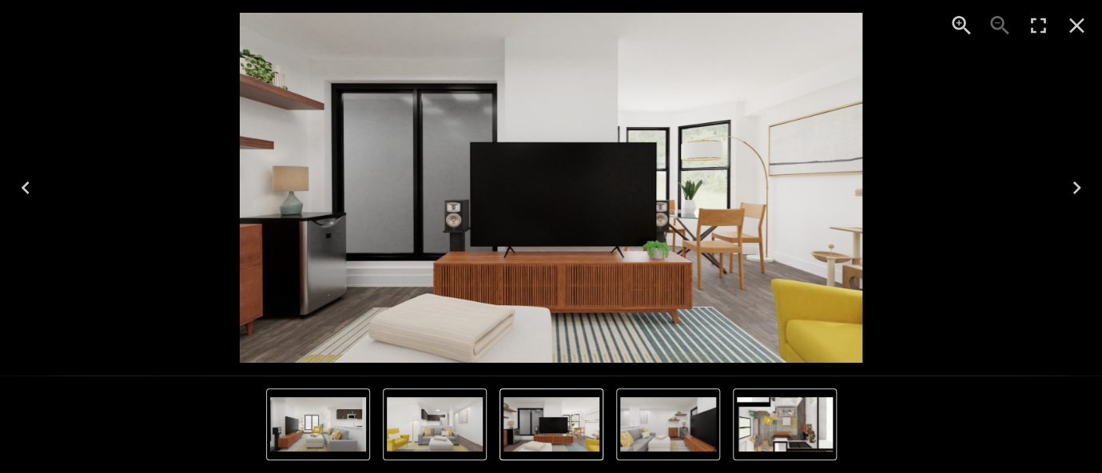
click at [1082, 201] on button "Next" at bounding box center [1076, 188] width 51 height 64
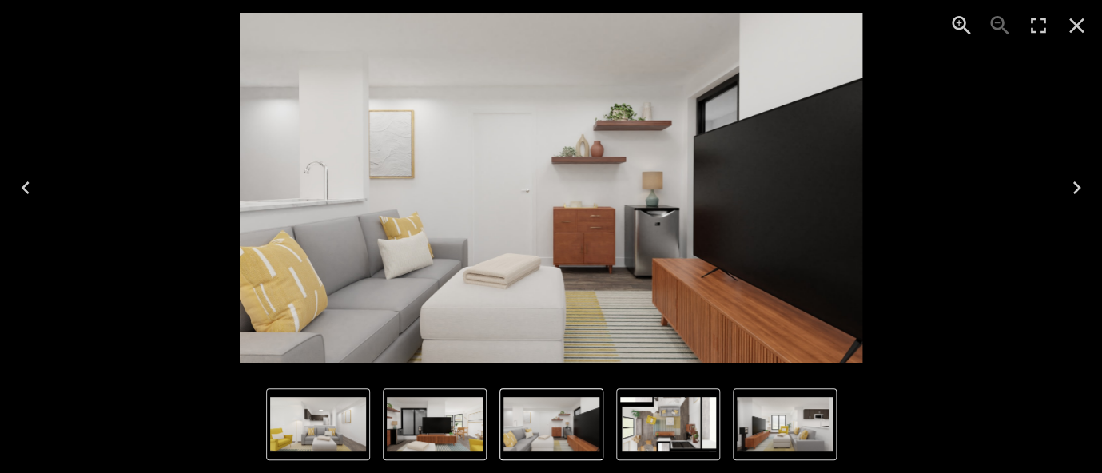
click at [1082, 201] on button "Next" at bounding box center [1076, 188] width 51 height 64
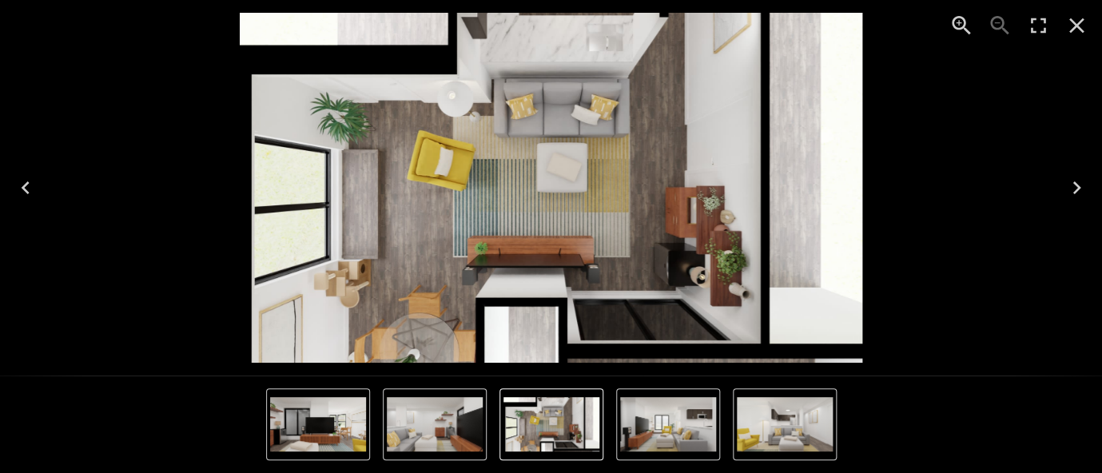
click at [1082, 201] on button "Next" at bounding box center [1076, 188] width 51 height 64
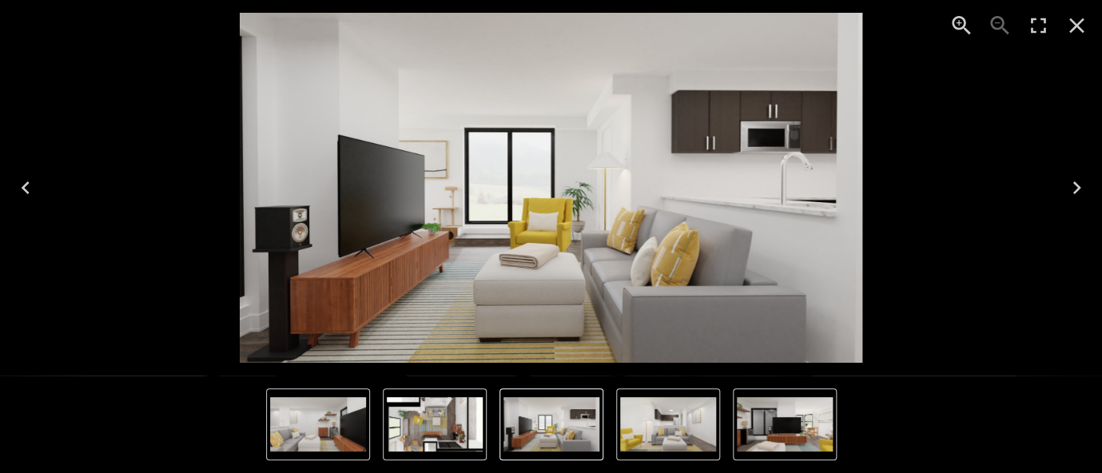
click at [1082, 201] on button "Next" at bounding box center [1076, 188] width 51 height 64
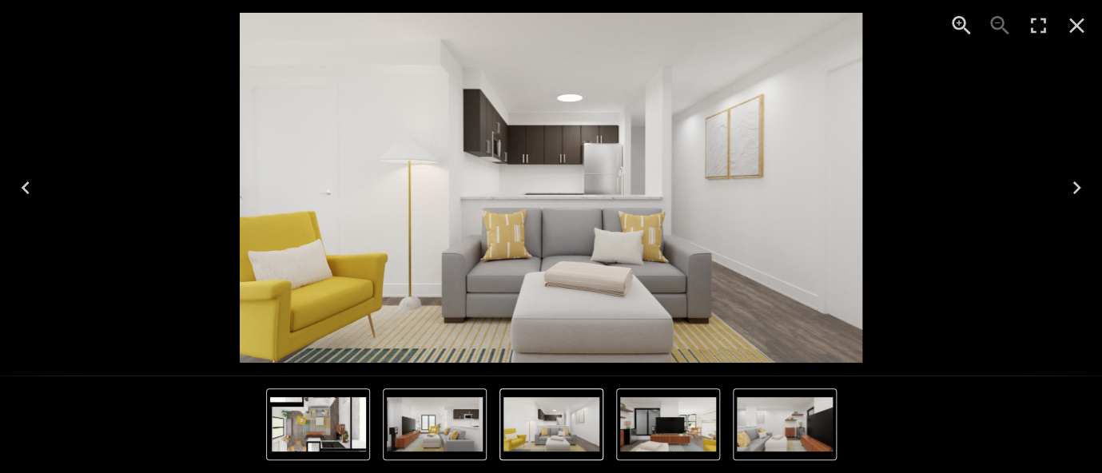
click at [1082, 201] on button "Next" at bounding box center [1076, 188] width 51 height 64
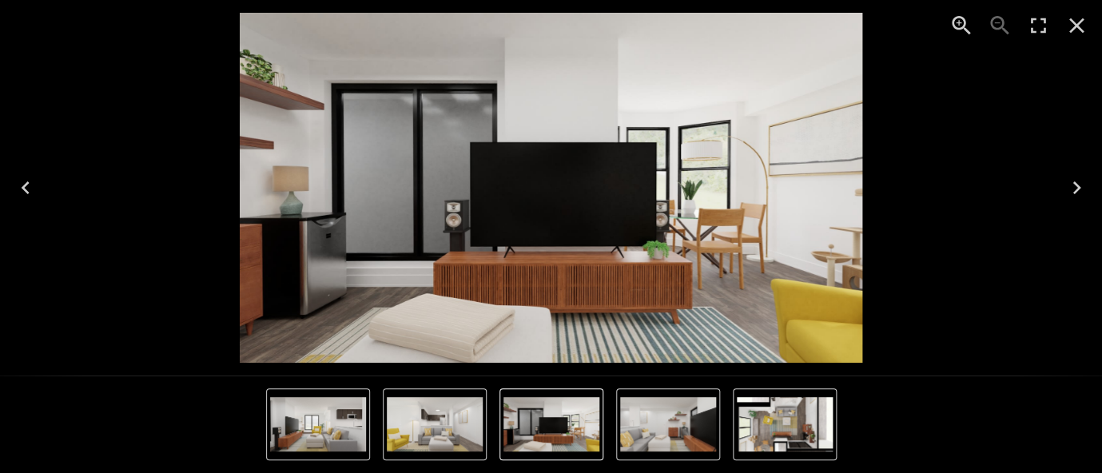
click at [1082, 201] on button "Next" at bounding box center [1076, 188] width 51 height 64
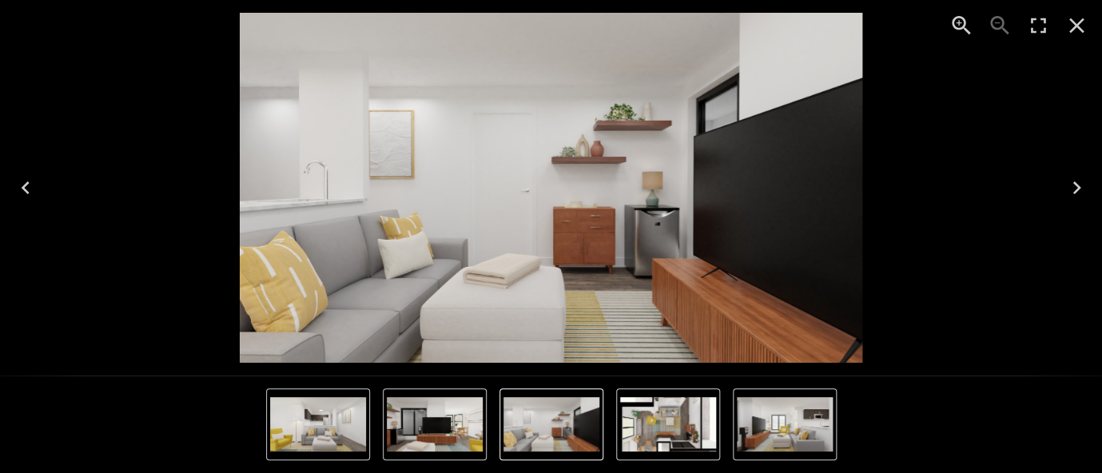
click at [1082, 201] on button "Next" at bounding box center [1076, 188] width 51 height 64
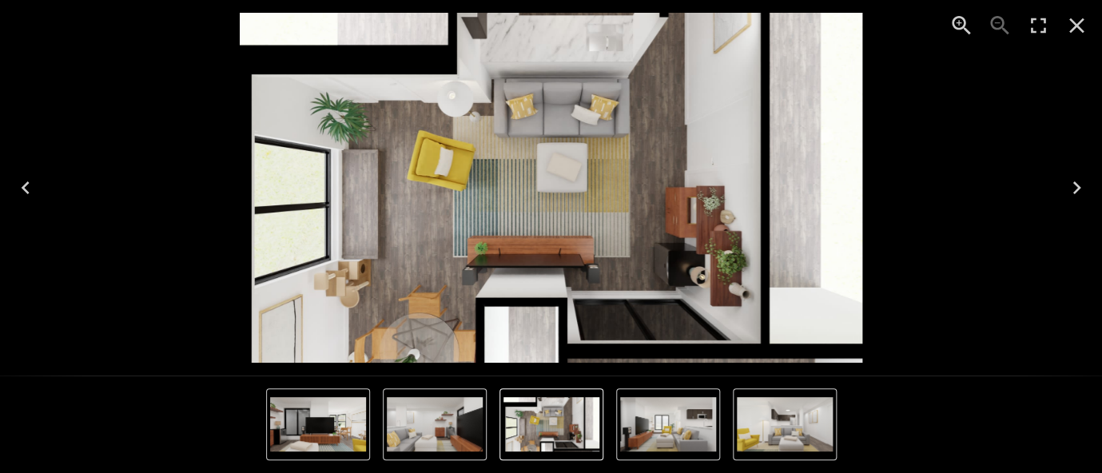
click at [1082, 201] on button "Next" at bounding box center [1076, 188] width 51 height 64
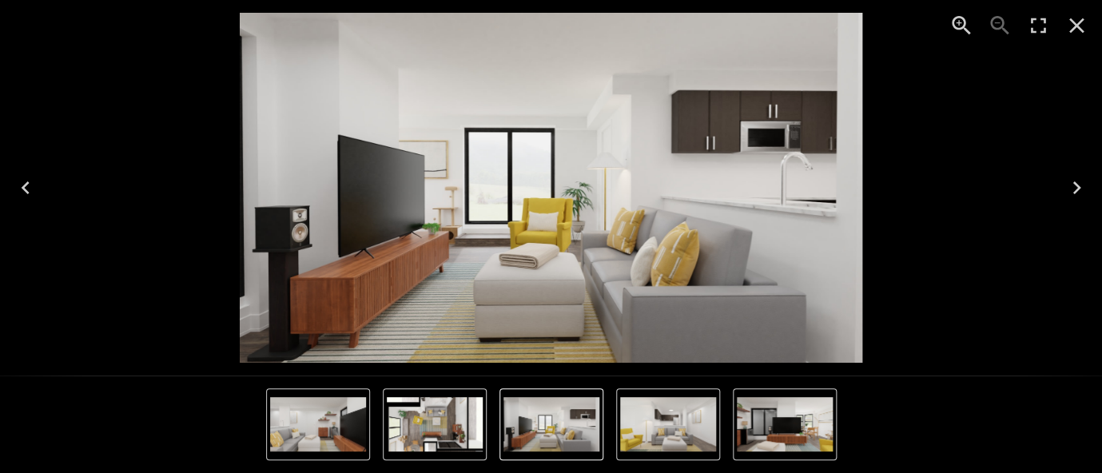
click at [1082, 201] on button "Next" at bounding box center [1076, 188] width 51 height 64
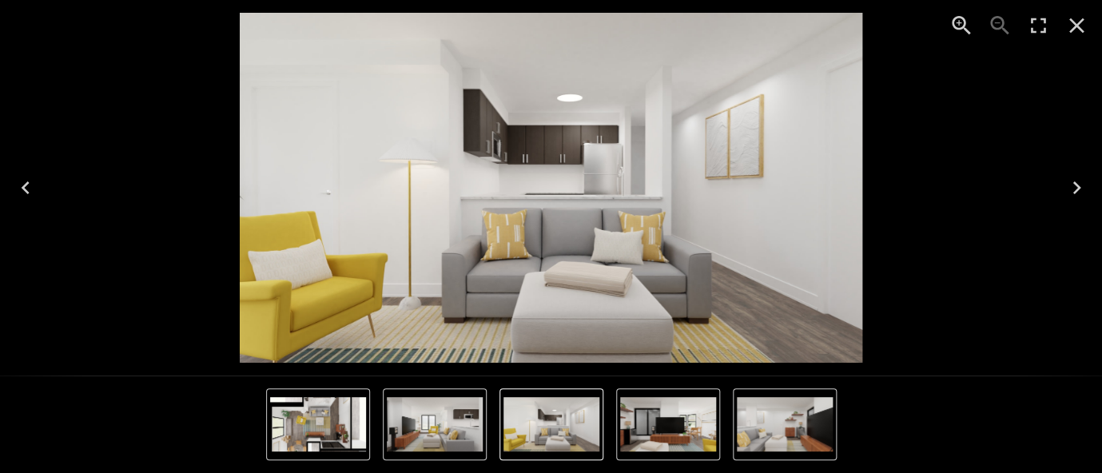
click at [1075, 201] on icon "Next" at bounding box center [1076, 188] width 26 height 26
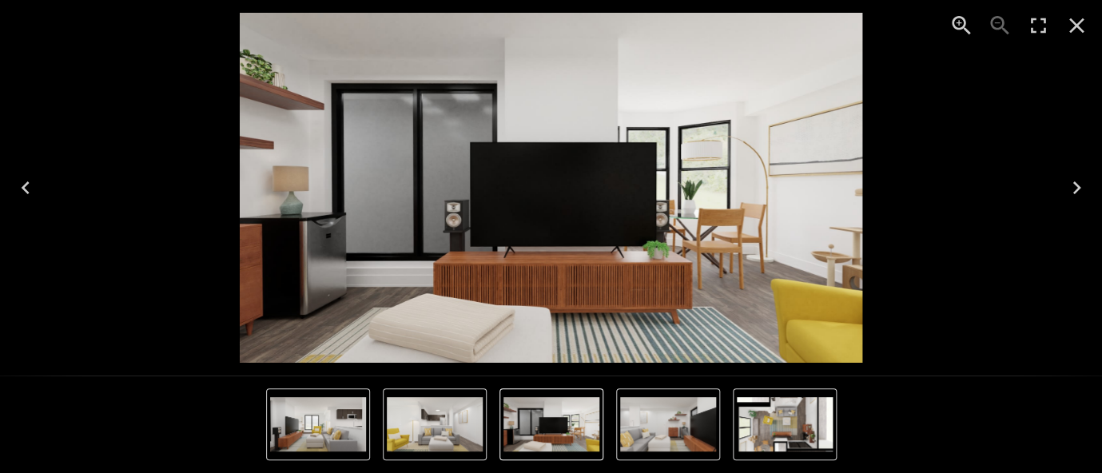
click at [1071, 191] on icon "Next" at bounding box center [1076, 188] width 26 height 26
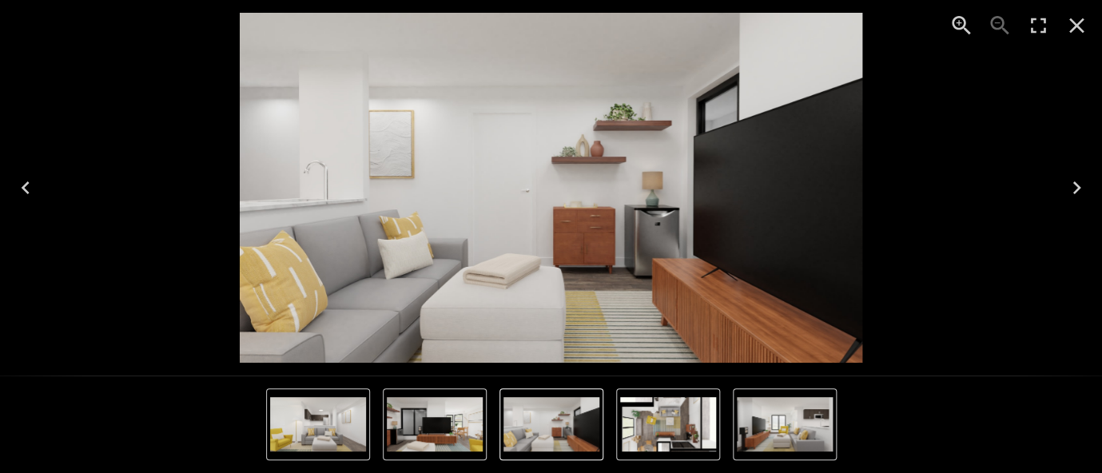
click at [1073, 206] on button "Next" at bounding box center [1076, 188] width 51 height 64
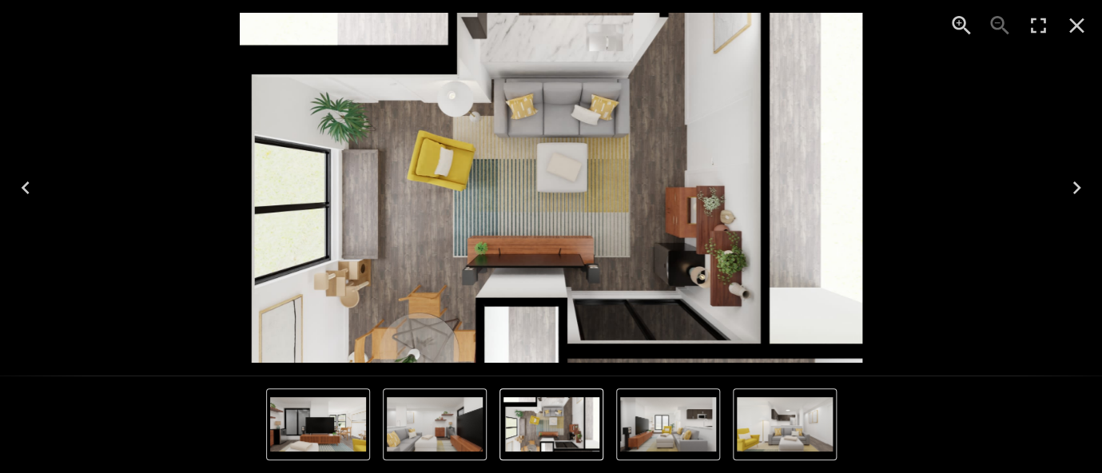
click at [1033, 21] on icon "Enter Fullscreen" at bounding box center [1038, 26] width 26 height 26
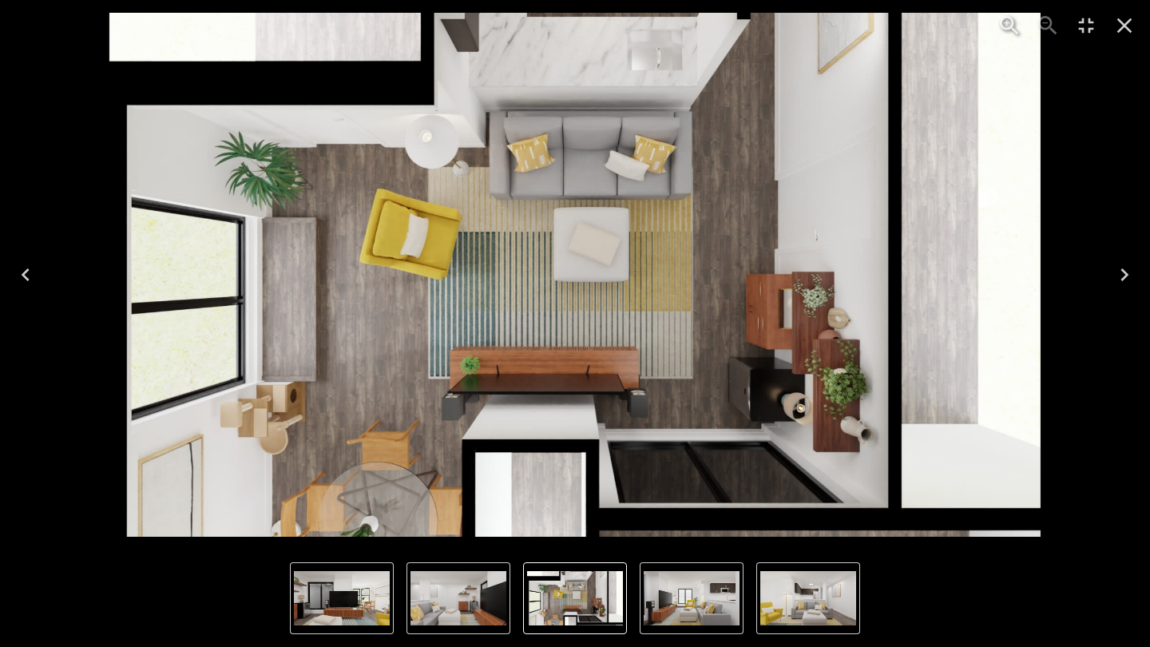
scroll to position [1961, 0]
click at [1101, 267] on icon "Next" at bounding box center [1125, 275] width 26 height 26
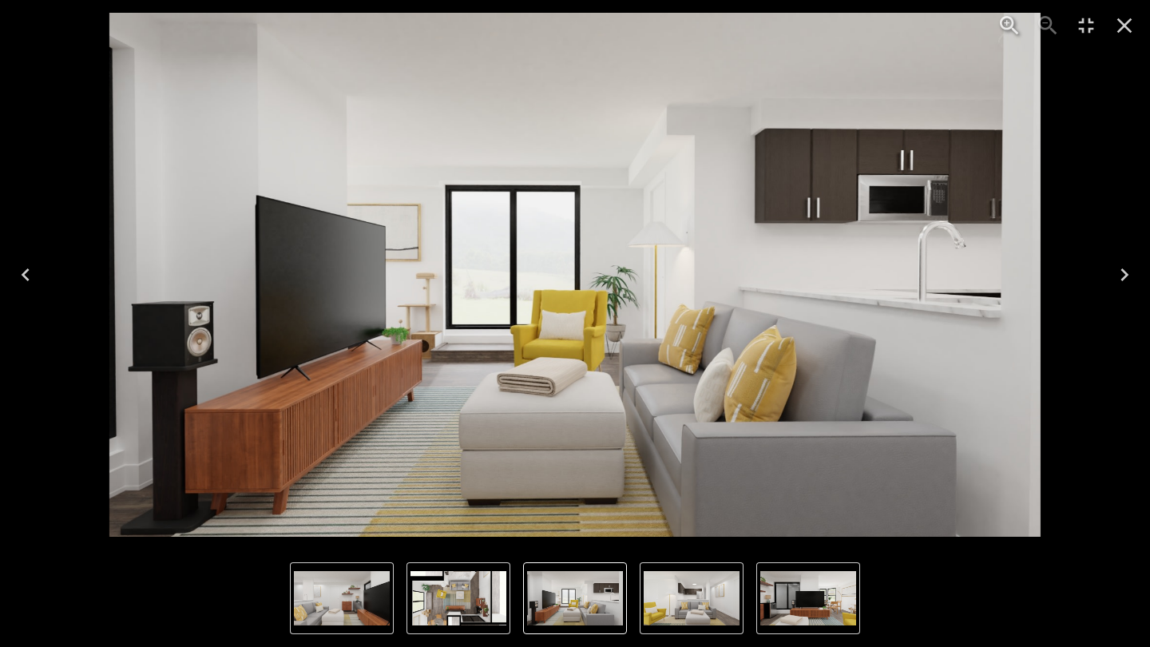
click at [1101, 287] on icon "Next" at bounding box center [1125, 275] width 26 height 26
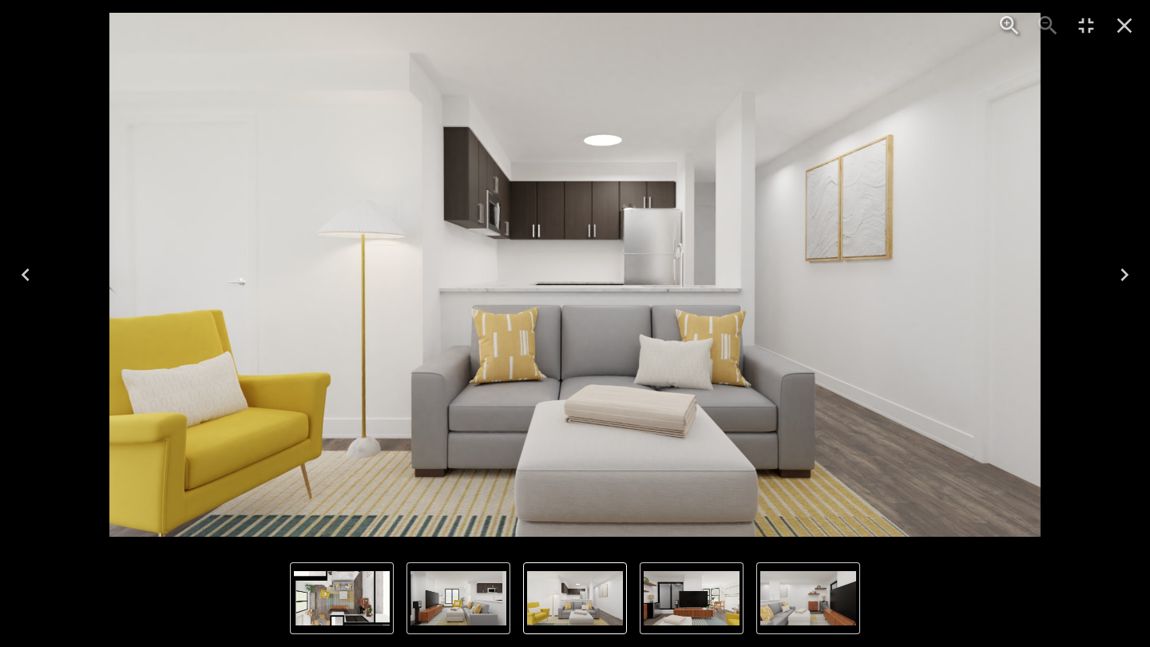
click at [570, 472] on img "2 of 5" at bounding box center [575, 275] width 932 height 524
click at [1101, 286] on icon "Next" at bounding box center [1125, 275] width 26 height 26
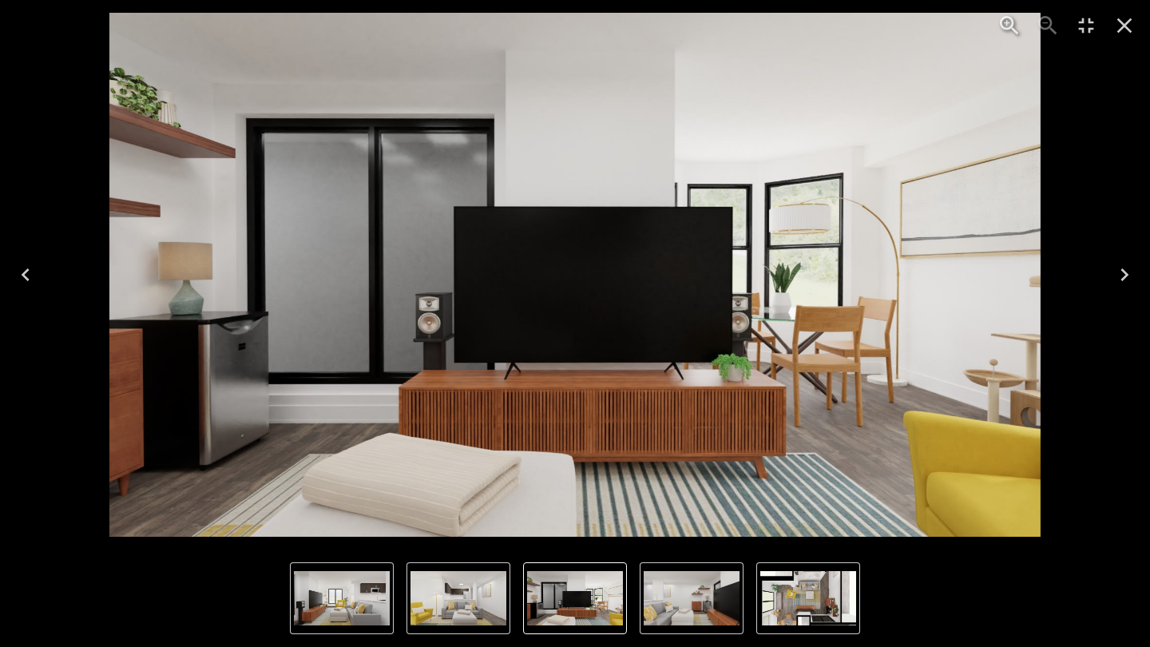
click at [1101, 285] on icon "Next" at bounding box center [1125, 275] width 26 height 26
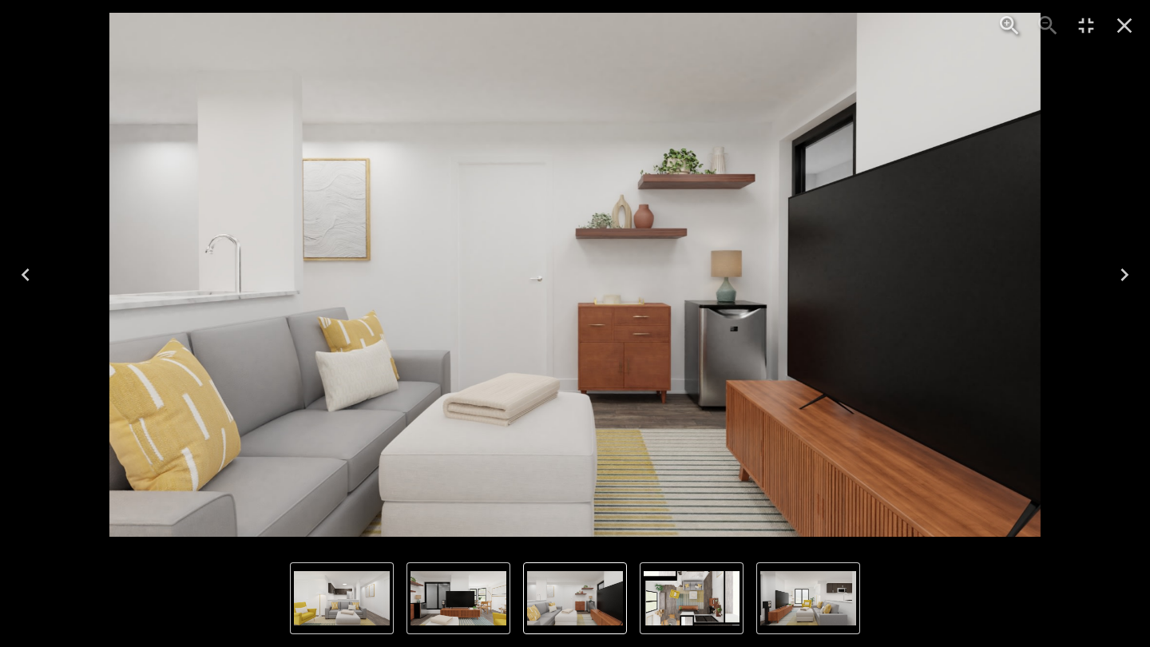
click at [1101, 285] on icon "Next" at bounding box center [1125, 275] width 26 height 26
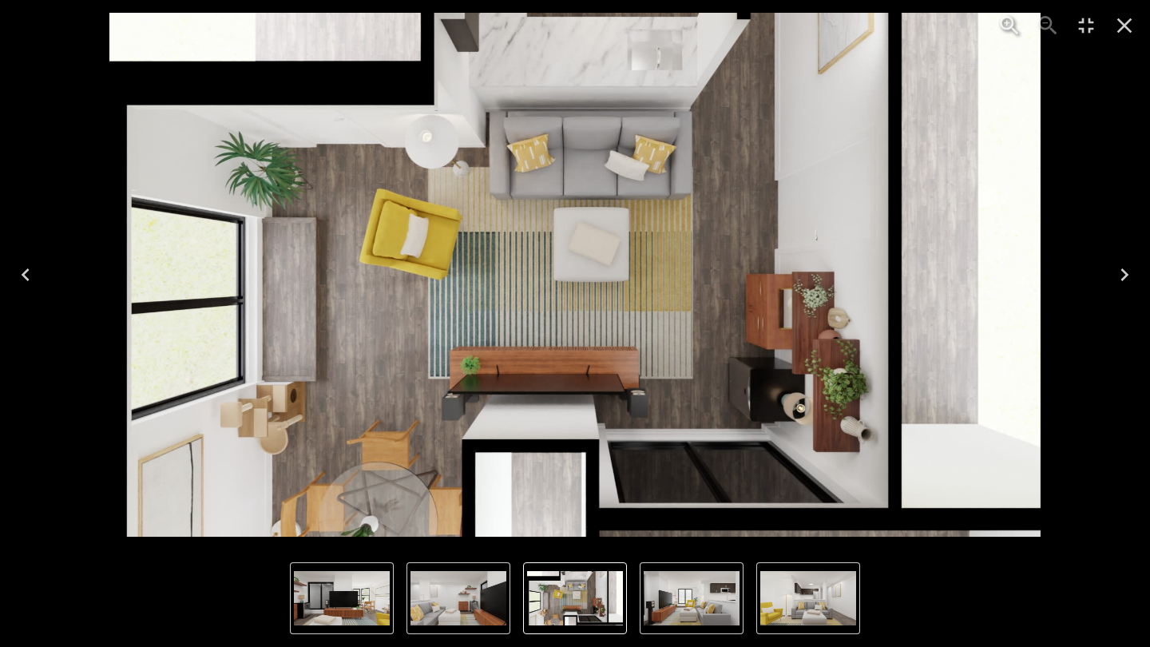
click at [1101, 285] on icon "Next" at bounding box center [1125, 275] width 26 height 26
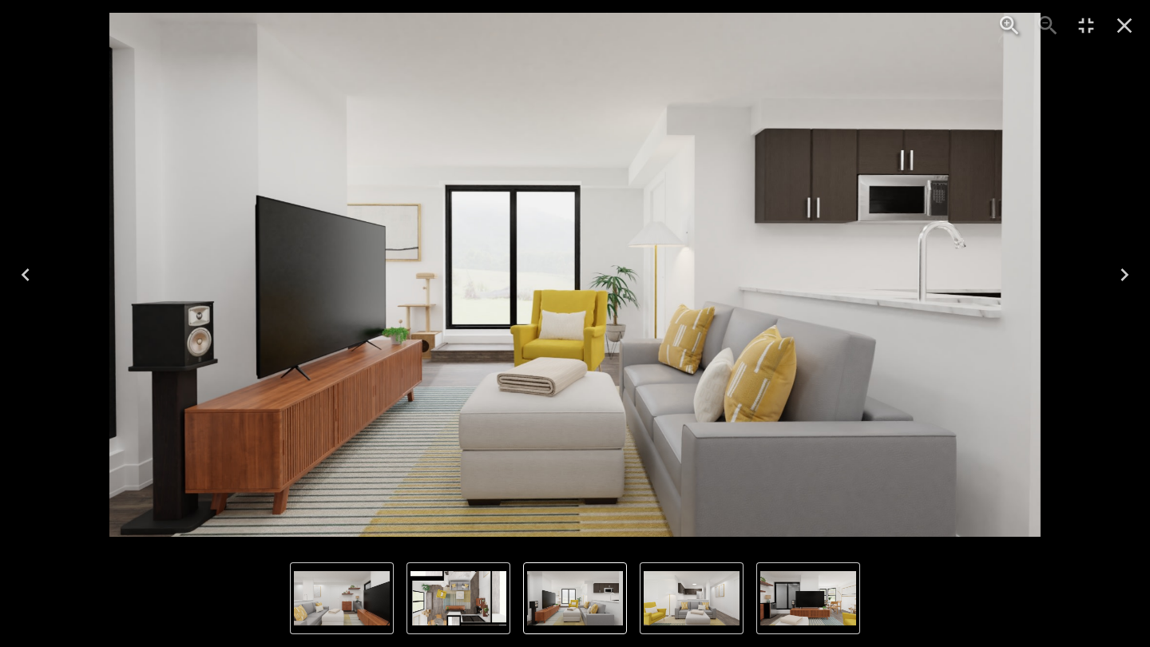
click at [1101, 285] on icon "Next" at bounding box center [1125, 275] width 26 height 26
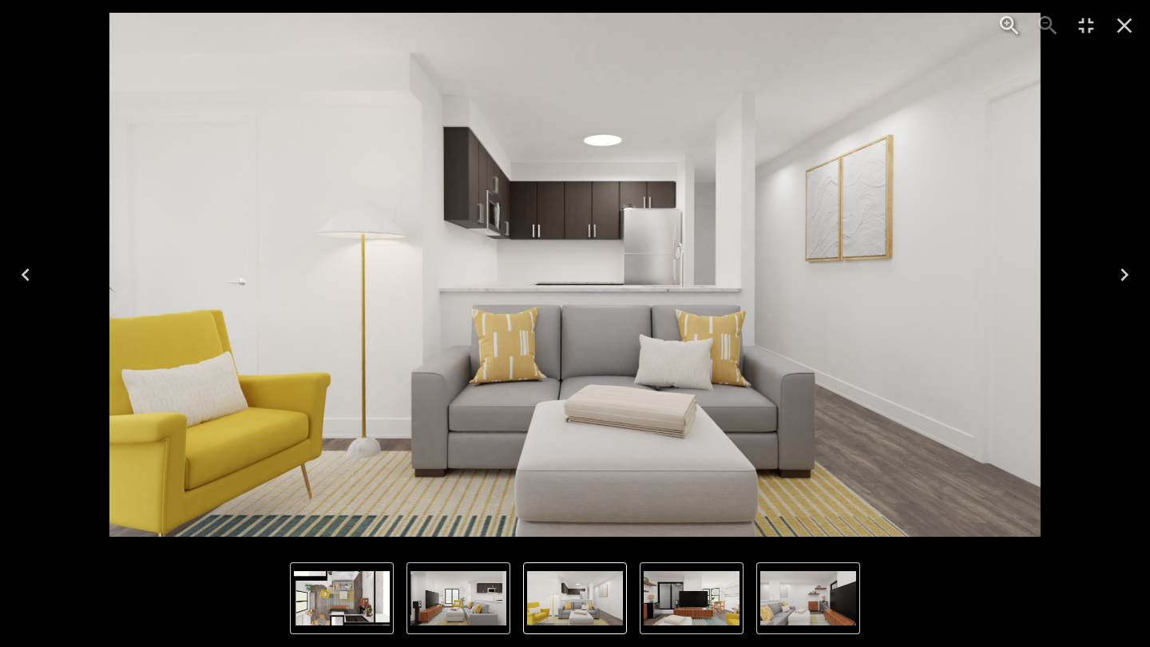
click at [1101, 30] on button "Close" at bounding box center [1125, 25] width 38 height 38
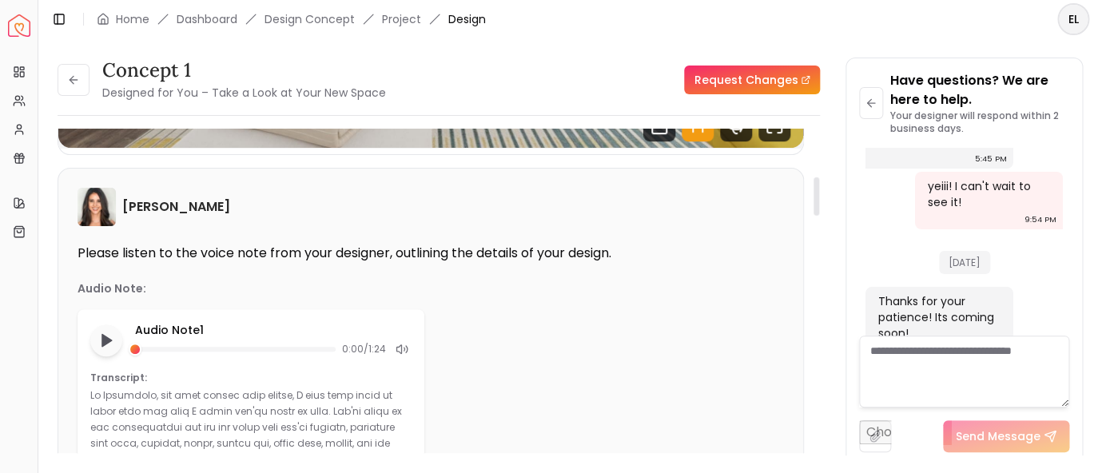
scroll to position [403, 0]
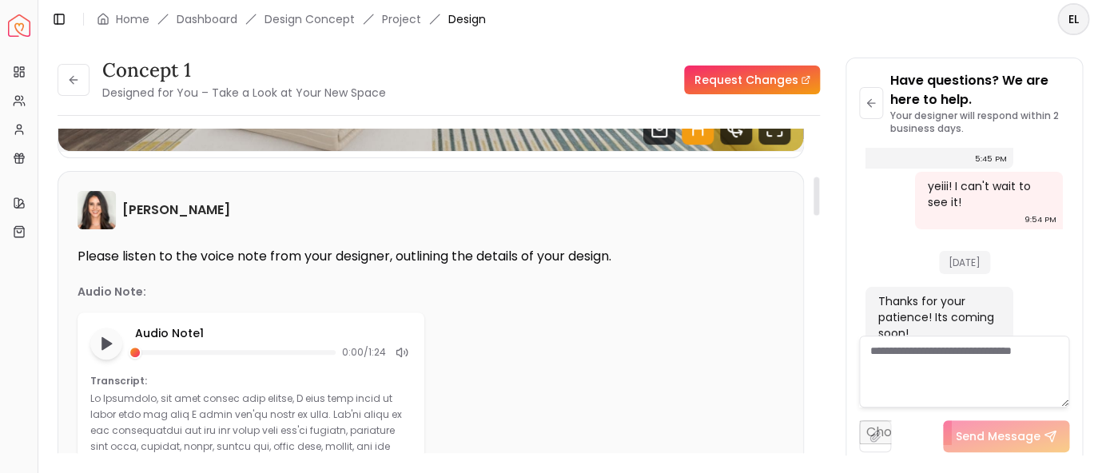
click at [141, 209] on h6 "[PERSON_NAME]" at bounding box center [176, 210] width 108 height 19
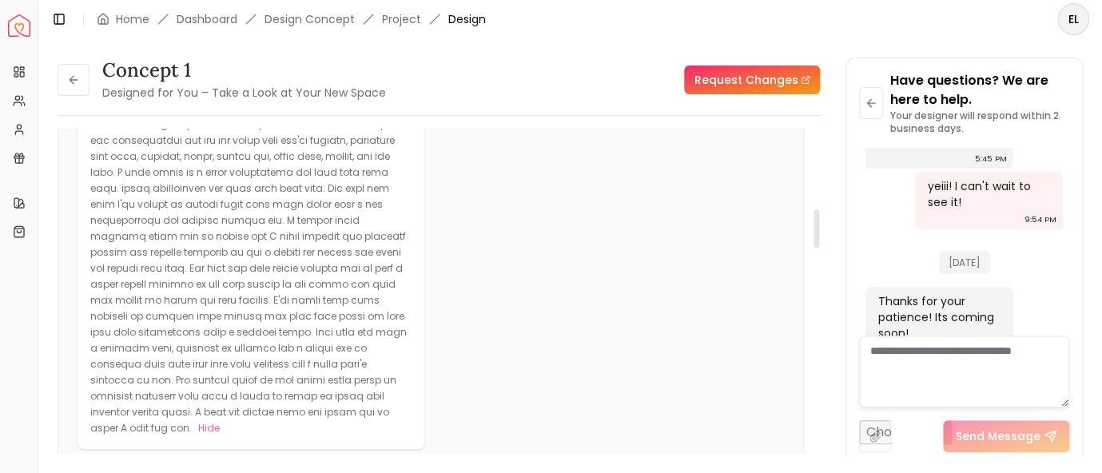
scroll to position [678, 0]
click at [141, 209] on p at bounding box center [248, 283] width 316 height 333
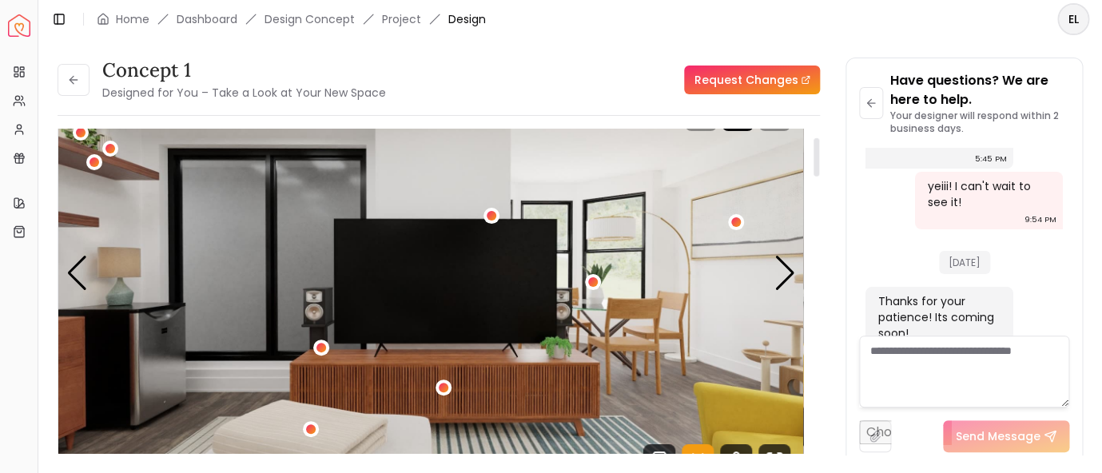
scroll to position [74, 0]
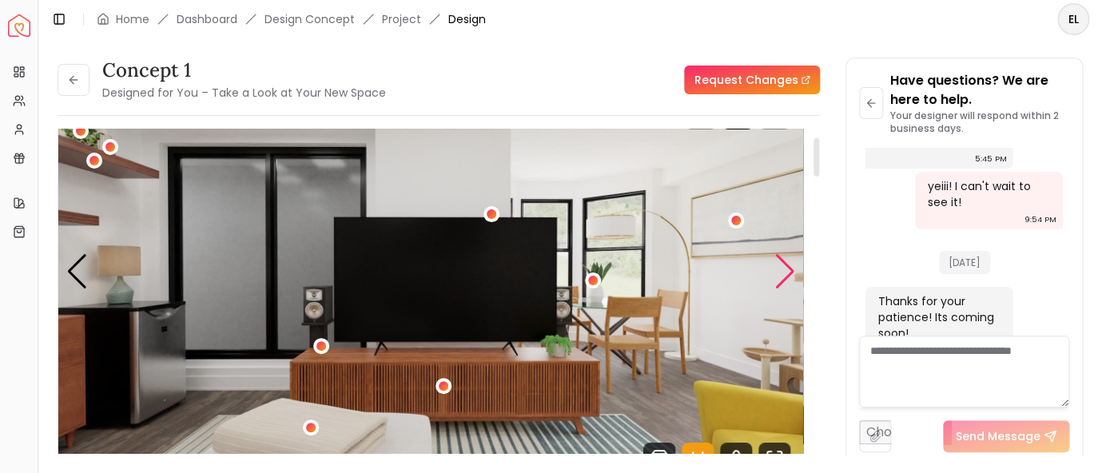
click at [789, 278] on div "Next slide" at bounding box center [784, 271] width 22 height 35
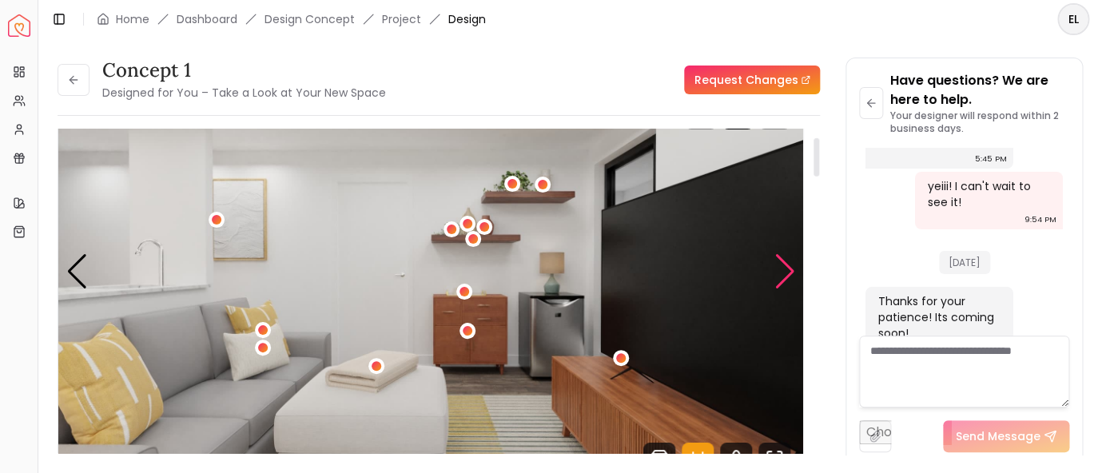
click at [789, 278] on div "Next slide" at bounding box center [784, 271] width 22 height 35
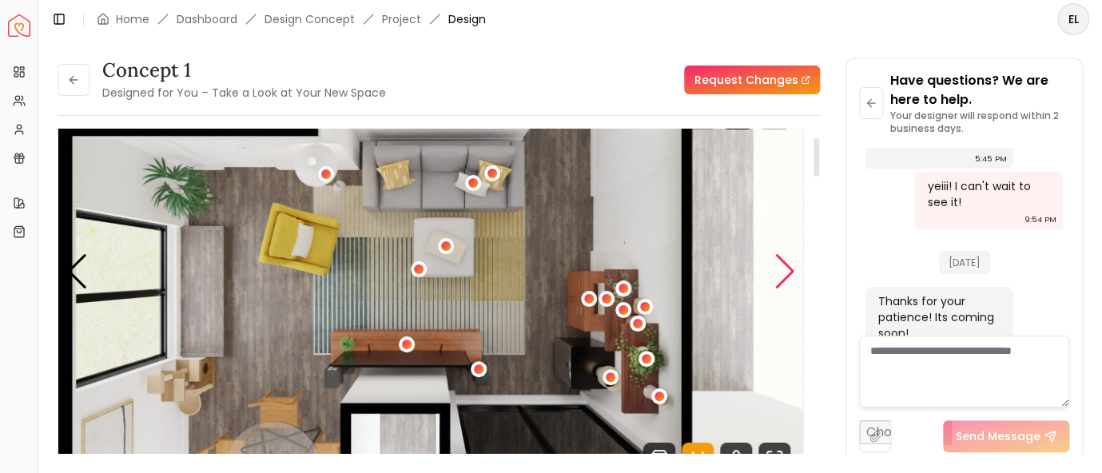
click at [789, 278] on div "Next slide" at bounding box center [784, 271] width 22 height 35
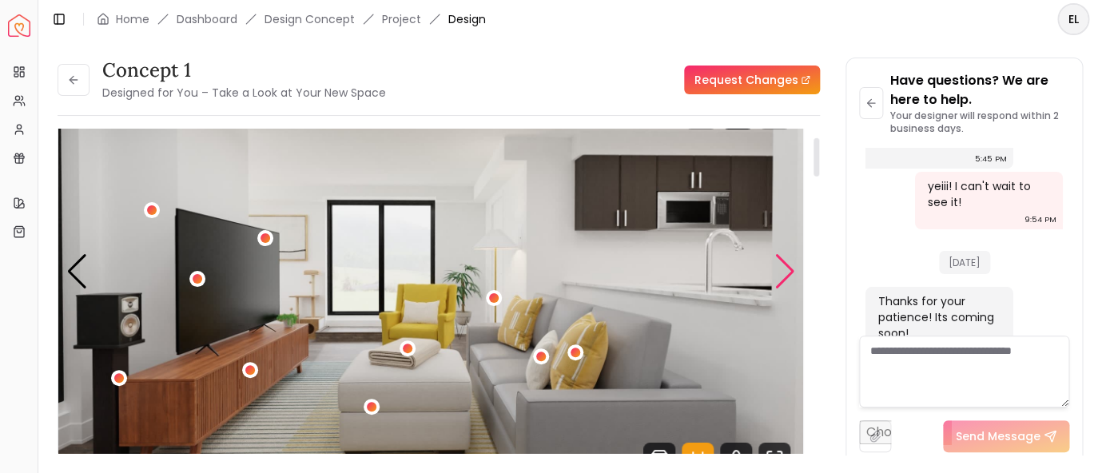
click at [789, 278] on div "Next slide" at bounding box center [784, 271] width 22 height 35
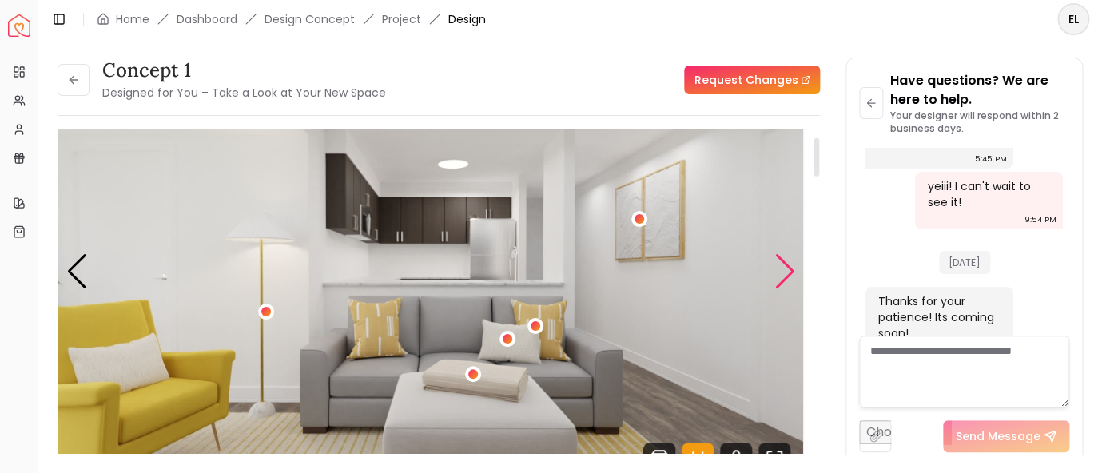
click at [789, 278] on div "Next slide" at bounding box center [784, 271] width 22 height 35
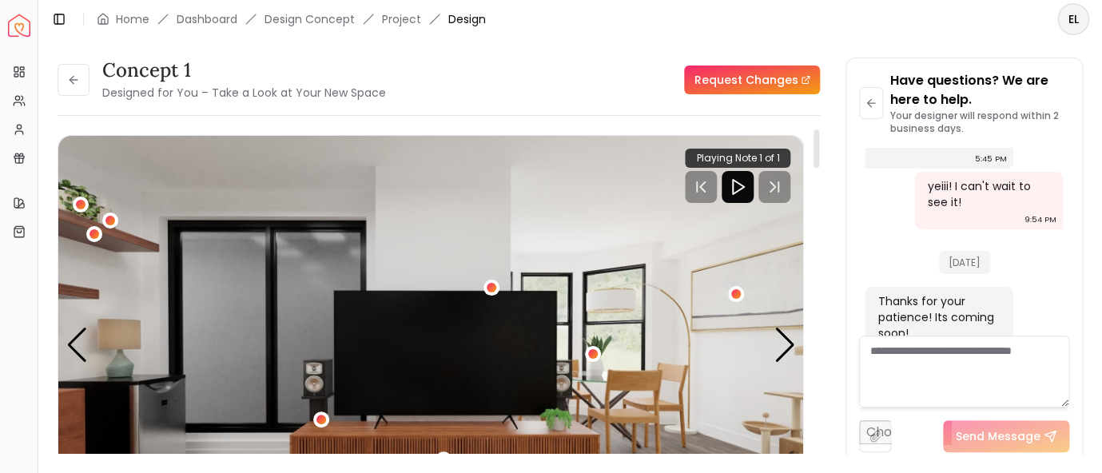
scroll to position [0, 0]
